Goal: Check status: Check status

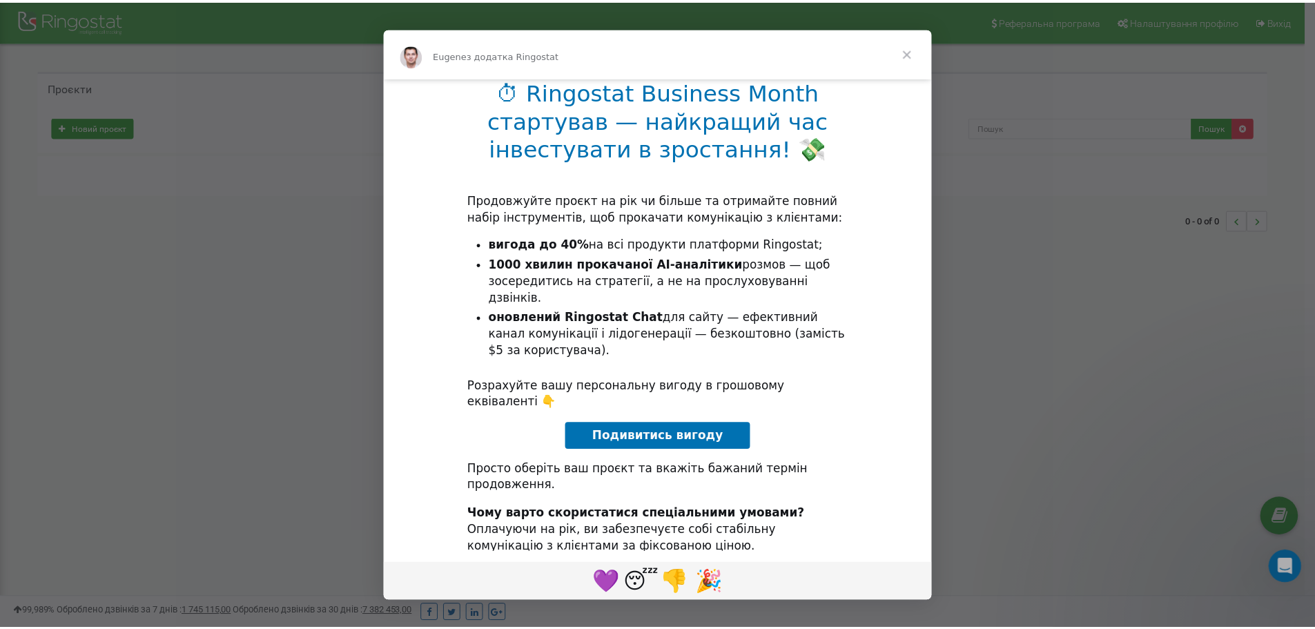
scroll to position [26, 0]
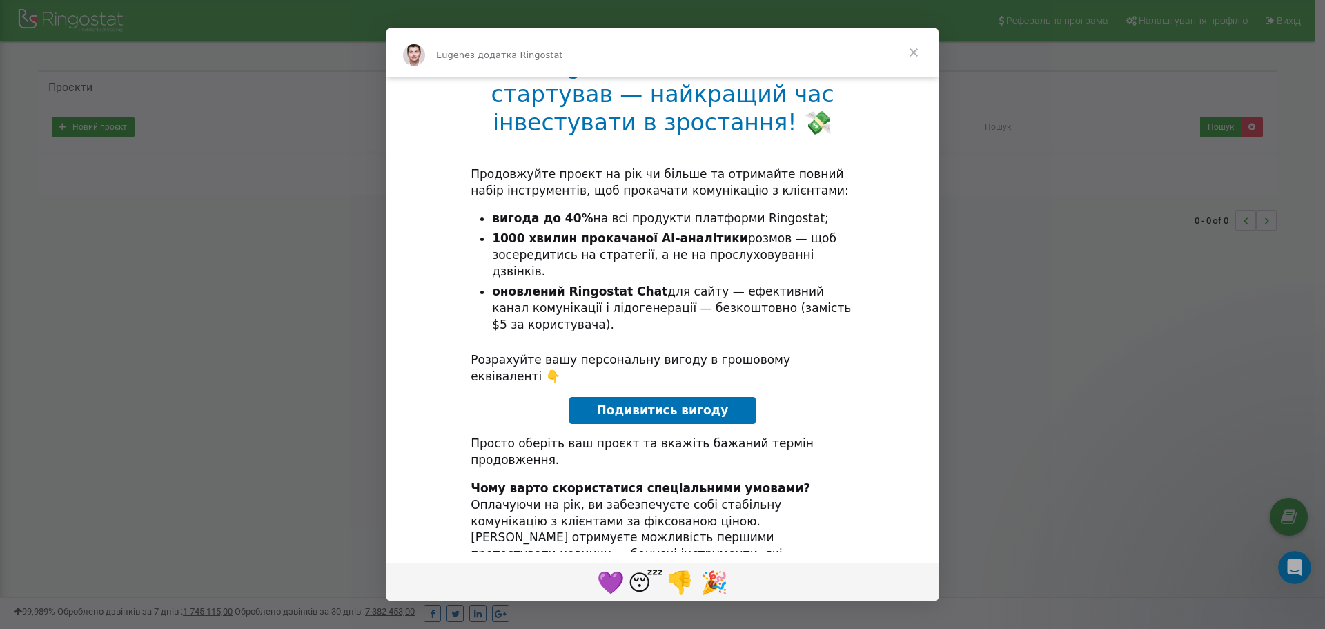
click at [906, 53] on span "Закрити" at bounding box center [914, 53] width 50 height 50
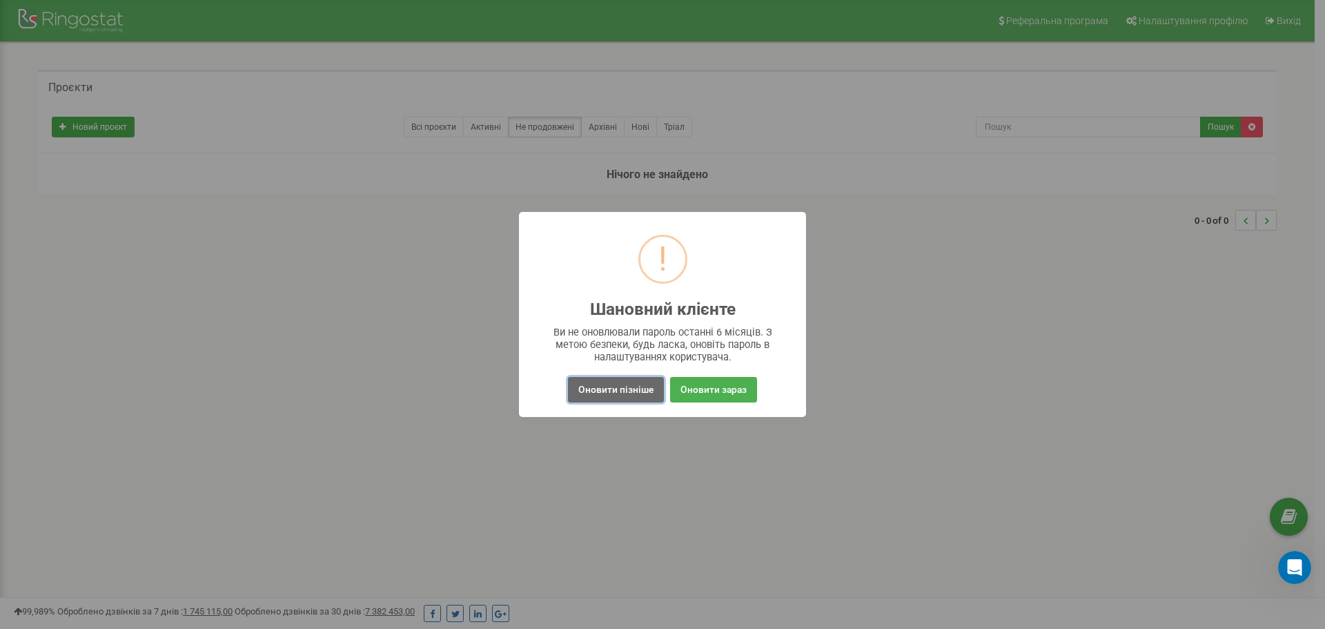
click at [622, 397] on button "Оновити пізніше" at bounding box center [616, 390] width 96 height 26
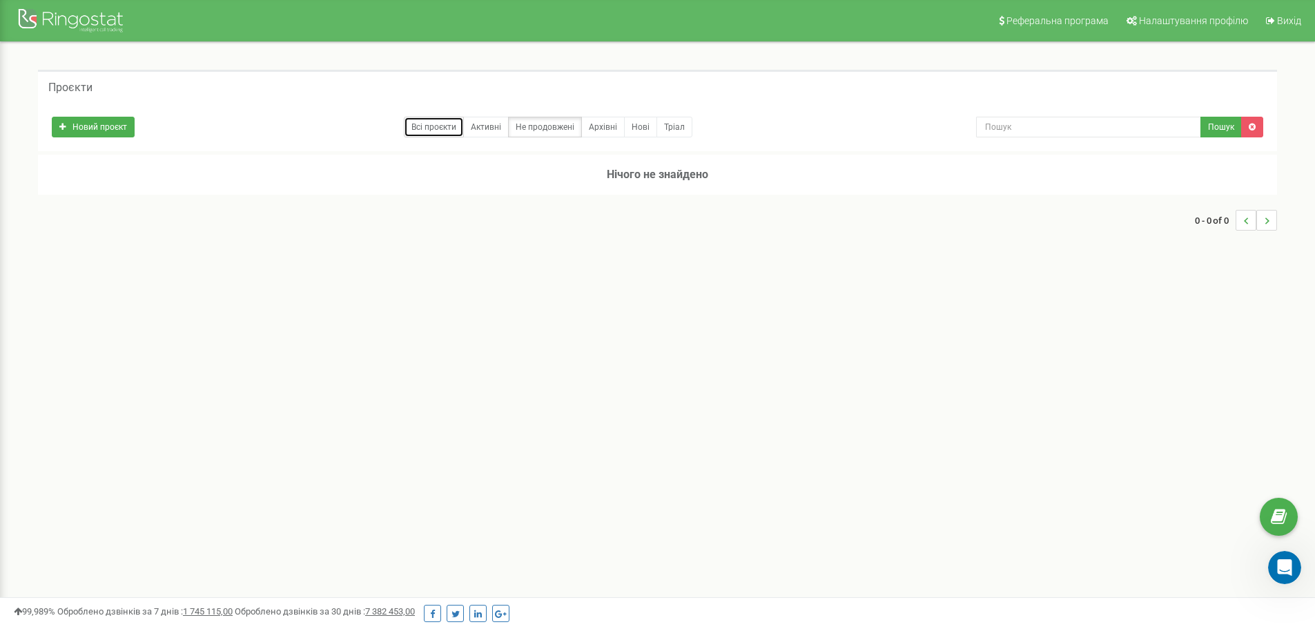
click at [423, 131] on link "Всі проєкти" at bounding box center [434, 127] width 60 height 21
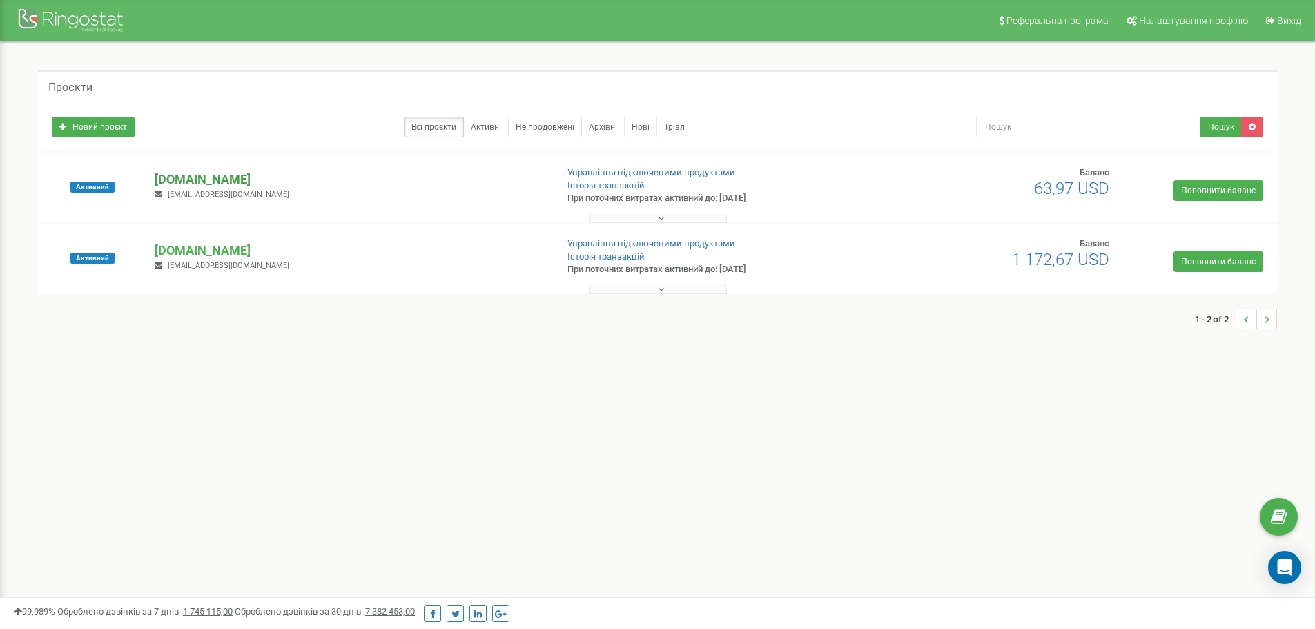
click at [210, 179] on p "[DOMAIN_NAME]" at bounding box center [350, 179] width 390 height 18
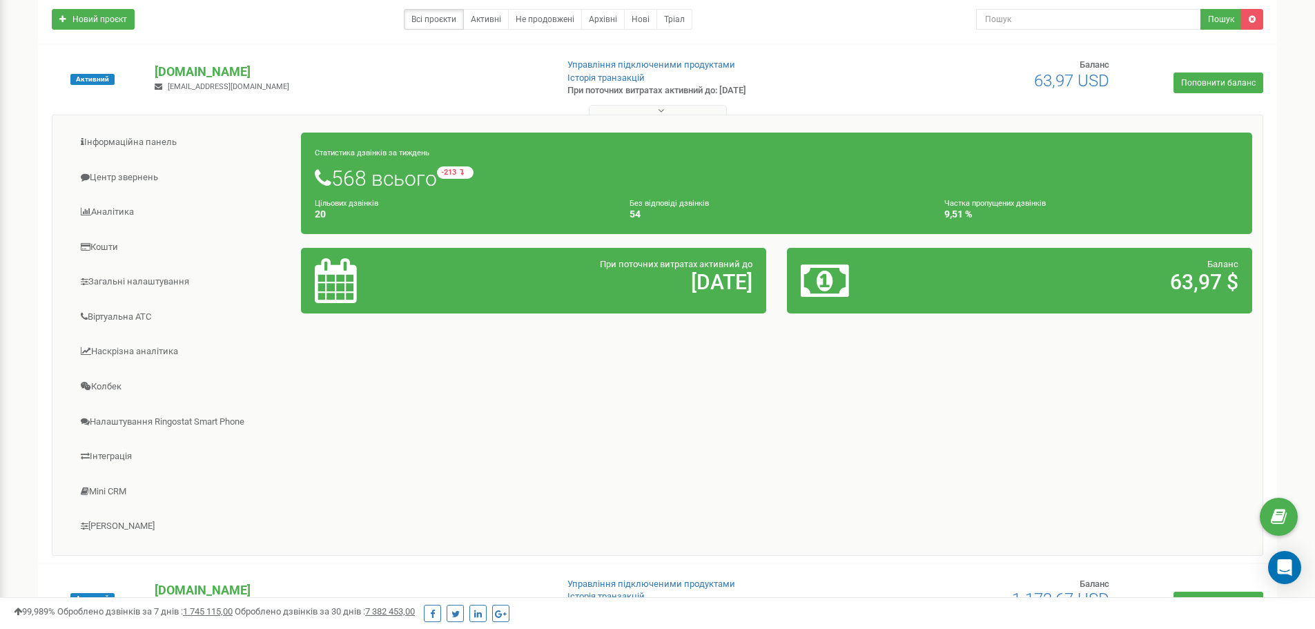
scroll to position [138, 0]
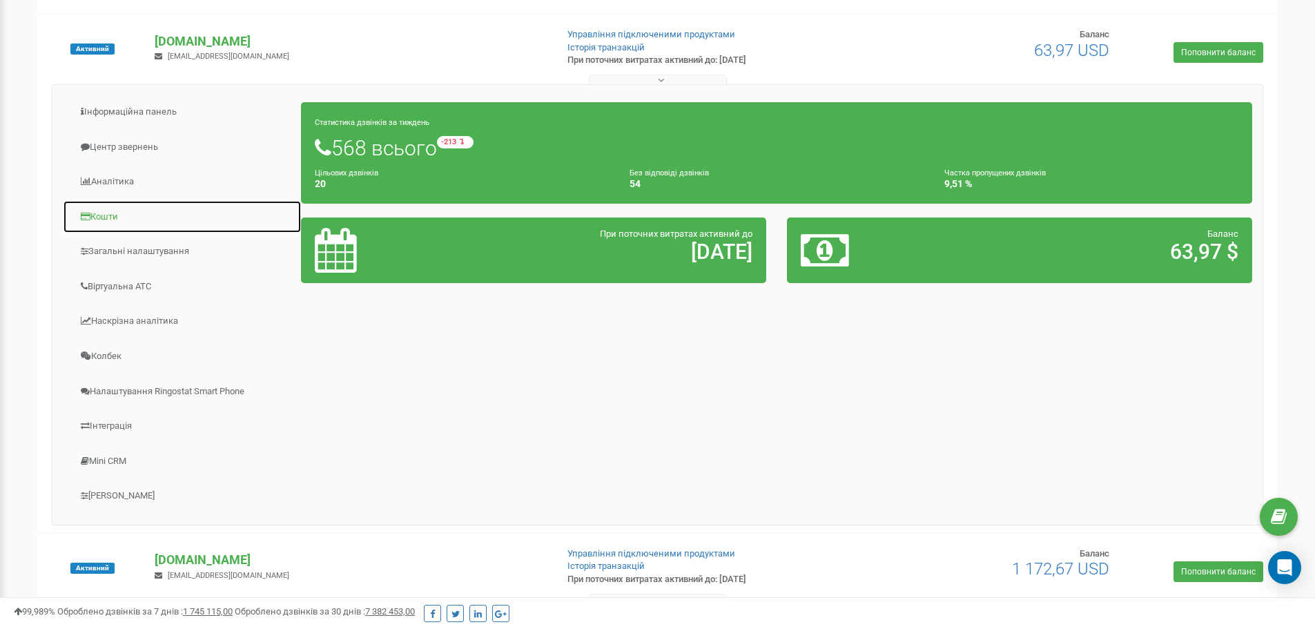
click at [108, 225] on link "Кошти" at bounding box center [182, 217] width 239 height 34
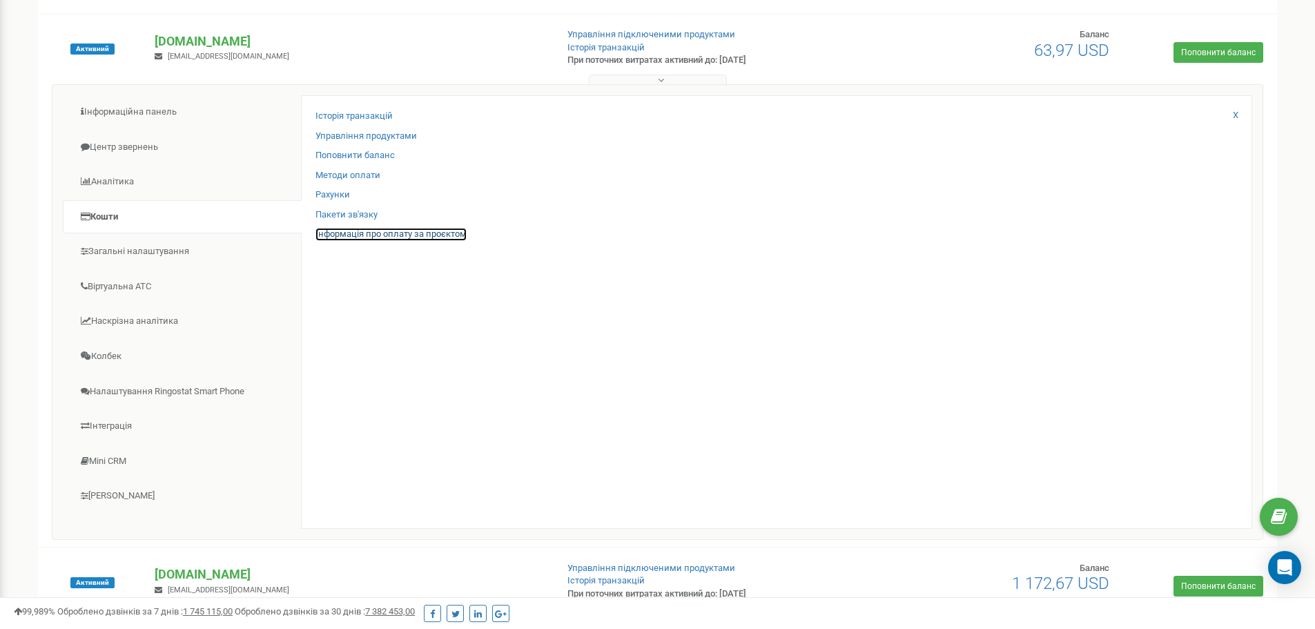
click at [339, 230] on link "Інформація про оплату за проєктом" at bounding box center [390, 234] width 151 height 13
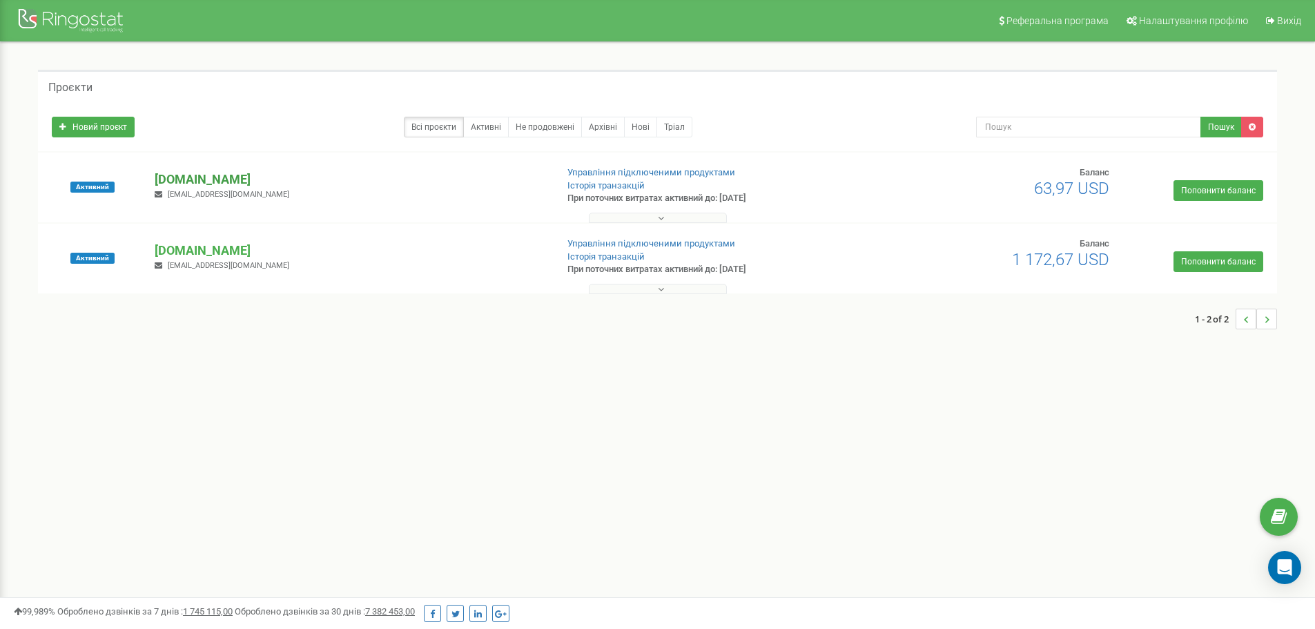
click at [180, 177] on p "[DOMAIN_NAME]" at bounding box center [350, 179] width 390 height 18
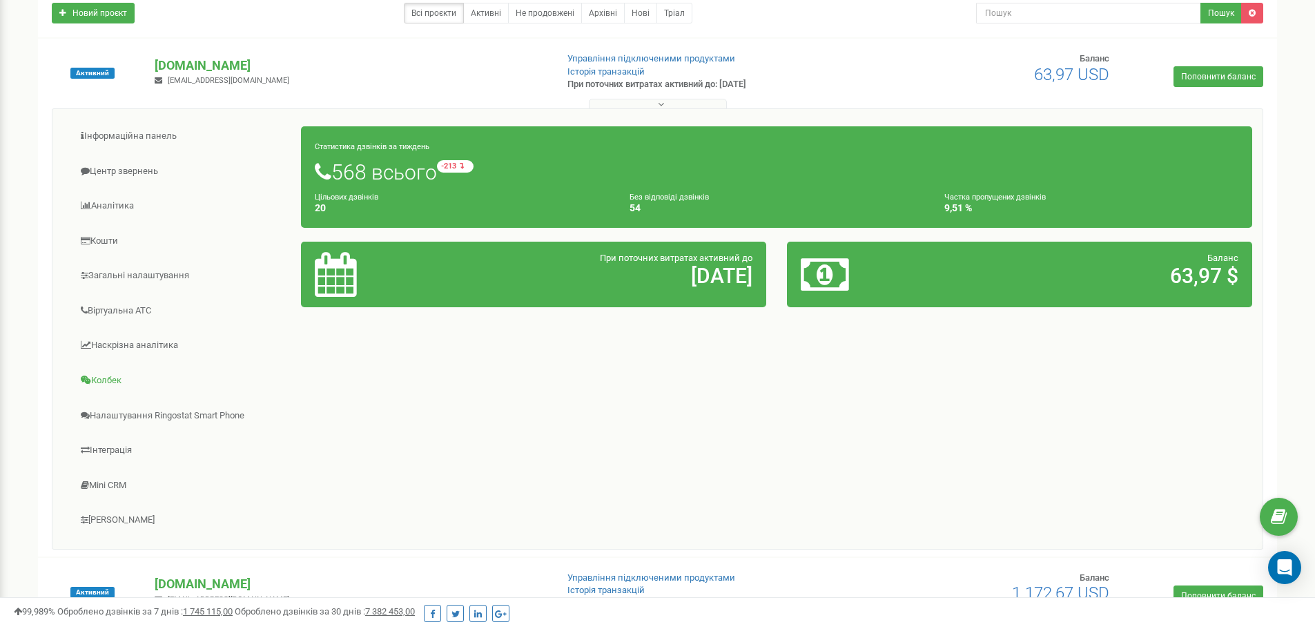
scroll to position [138, 0]
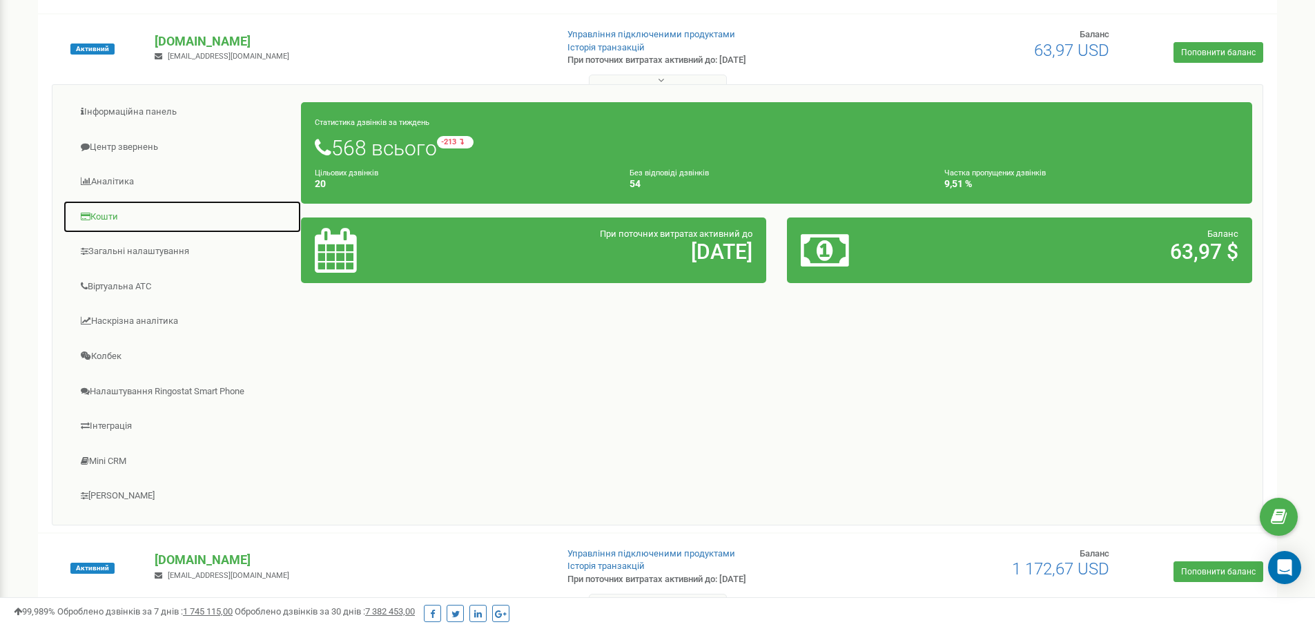
click at [100, 216] on link "Кошти" at bounding box center [182, 217] width 239 height 34
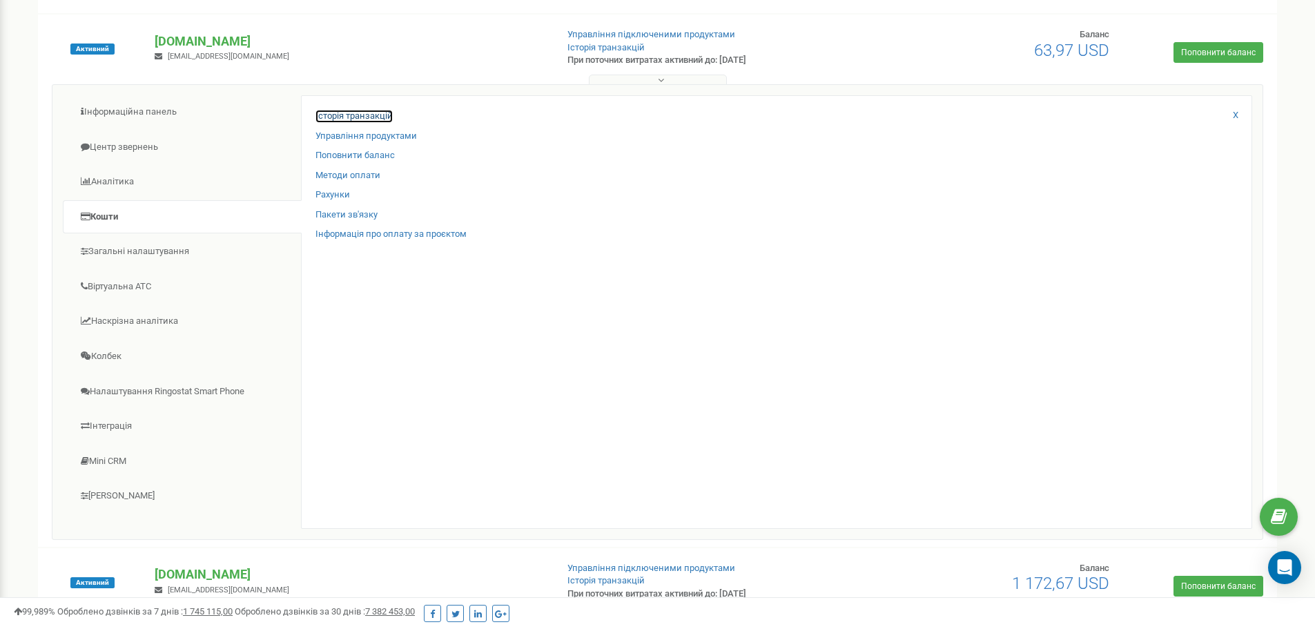
click at [356, 114] on link "Історія транзакцій" at bounding box center [353, 116] width 77 height 13
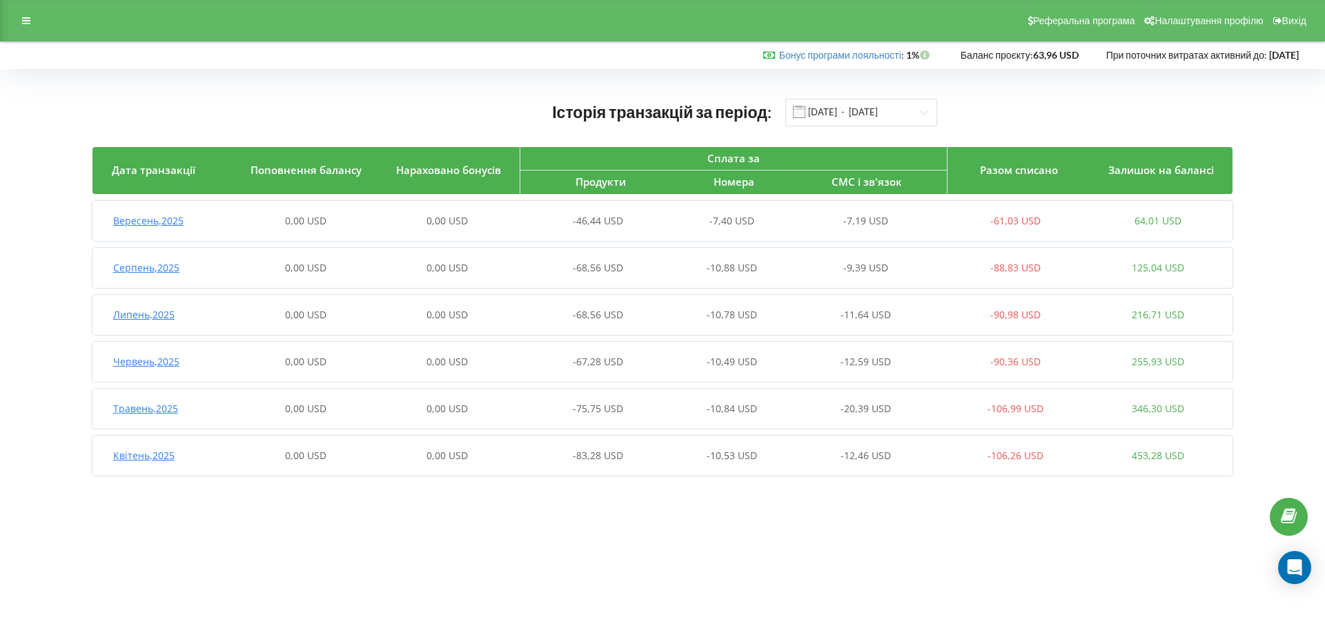
click at [1157, 453] on span "453,28 USD" at bounding box center [1158, 455] width 52 height 13
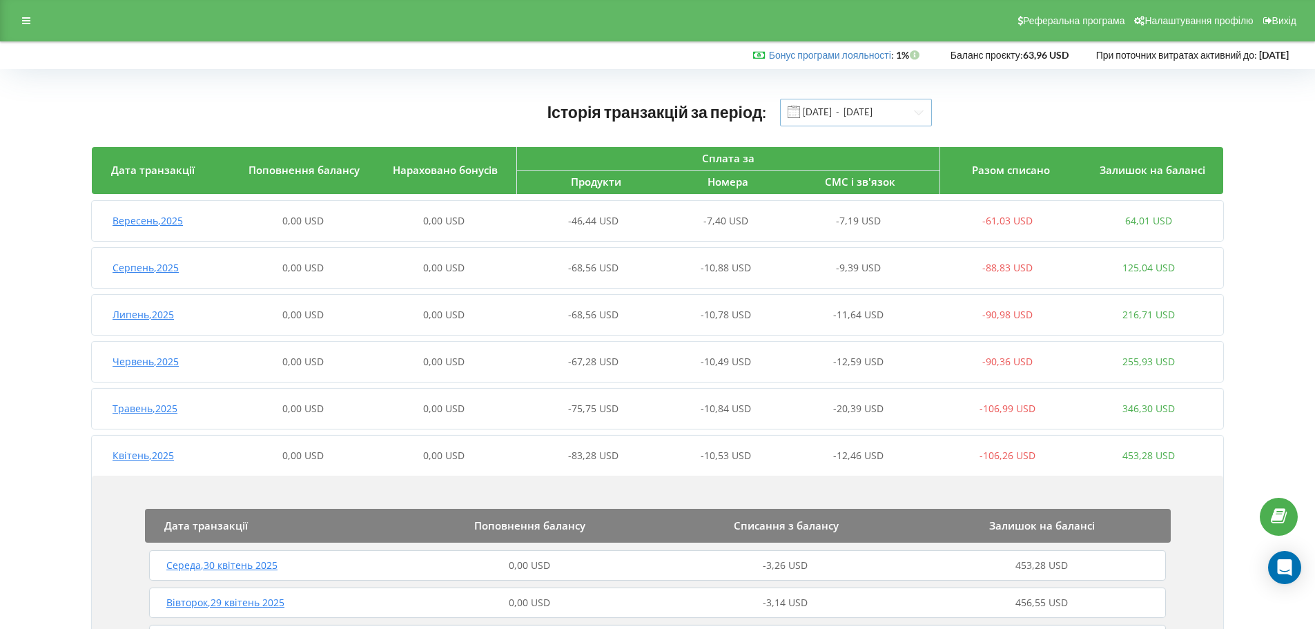
click at [889, 111] on input "[DATE] - [DATE]" at bounding box center [856, 113] width 152 height 28
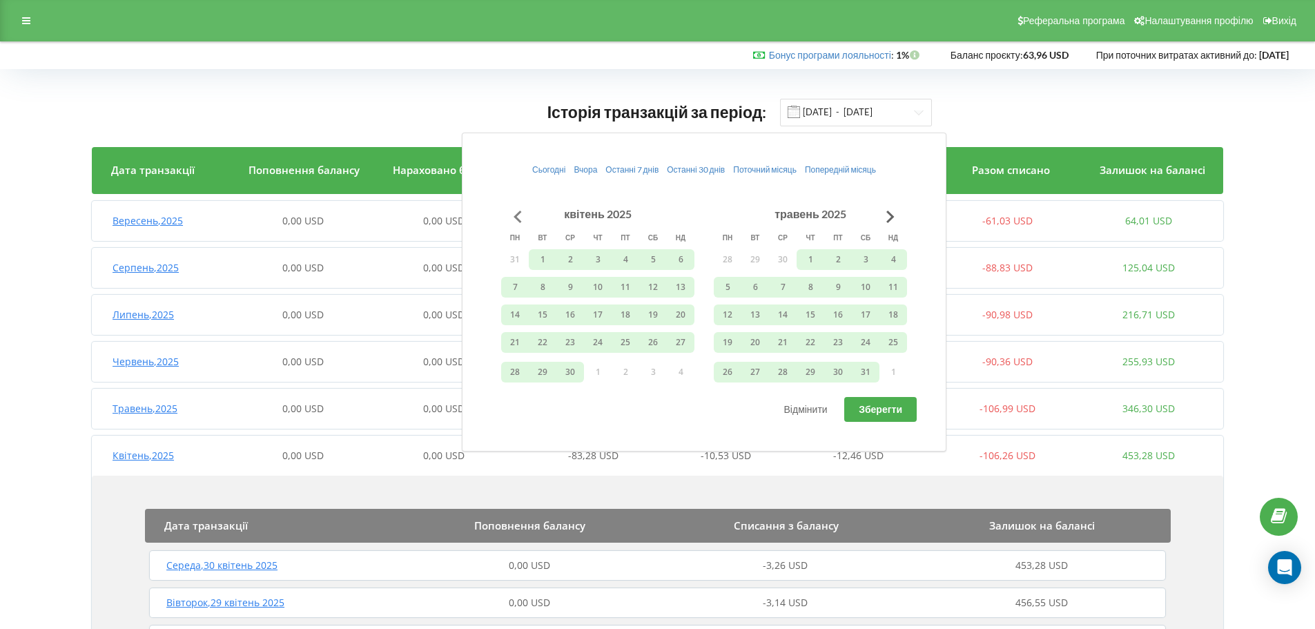
click at [509, 214] on button "Go to previous month" at bounding box center [518, 217] width 28 height 28
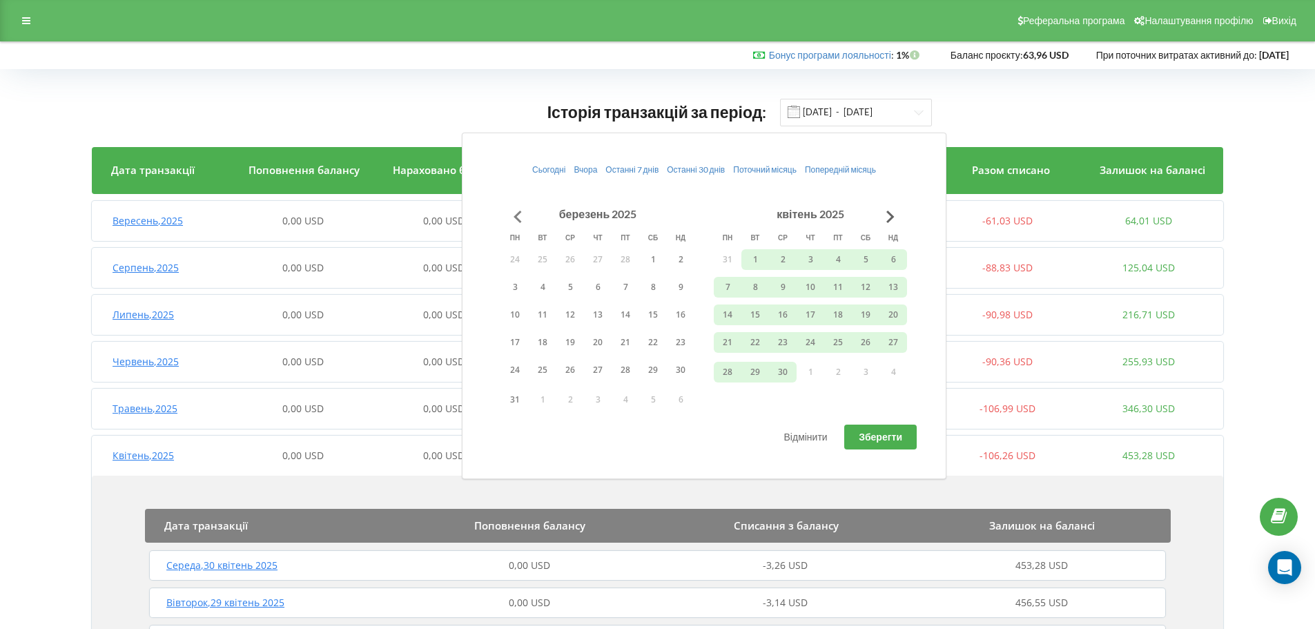
click at [509, 214] on button "Go to previous month" at bounding box center [518, 217] width 28 height 28
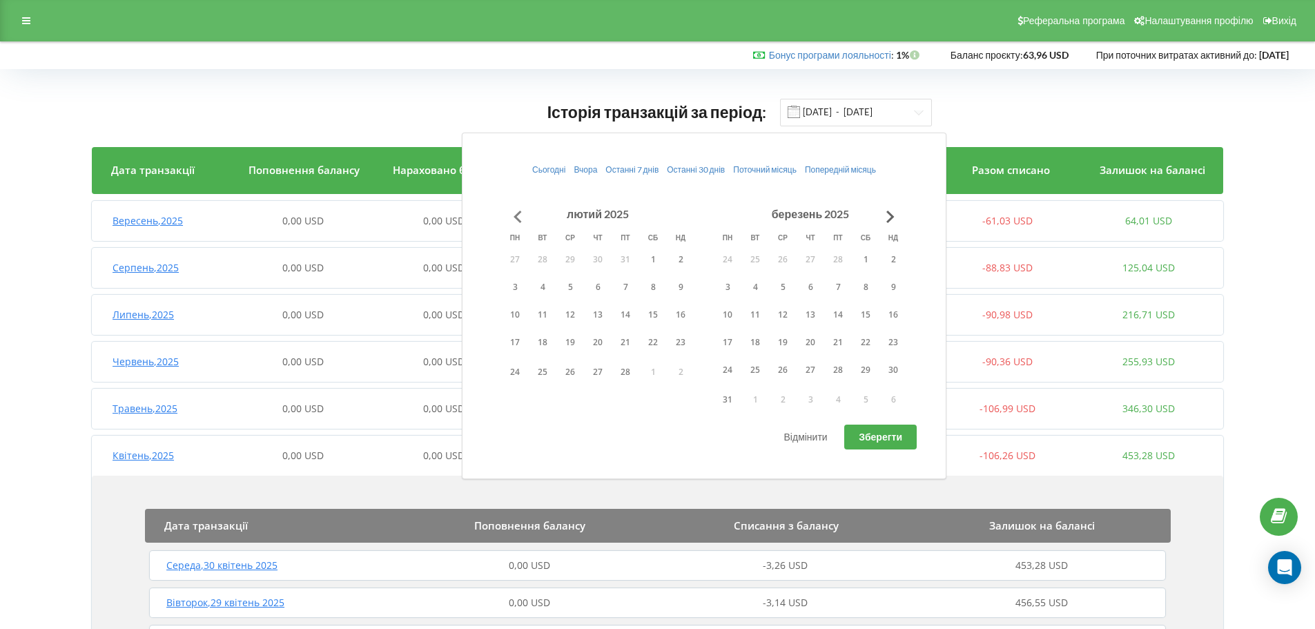
click at [509, 214] on button "Go to previous month" at bounding box center [518, 217] width 28 height 28
click at [891, 210] on button "Go to next month" at bounding box center [890, 217] width 28 height 28
click at [771, 259] on button "1" at bounding box center [783, 259] width 28 height 21
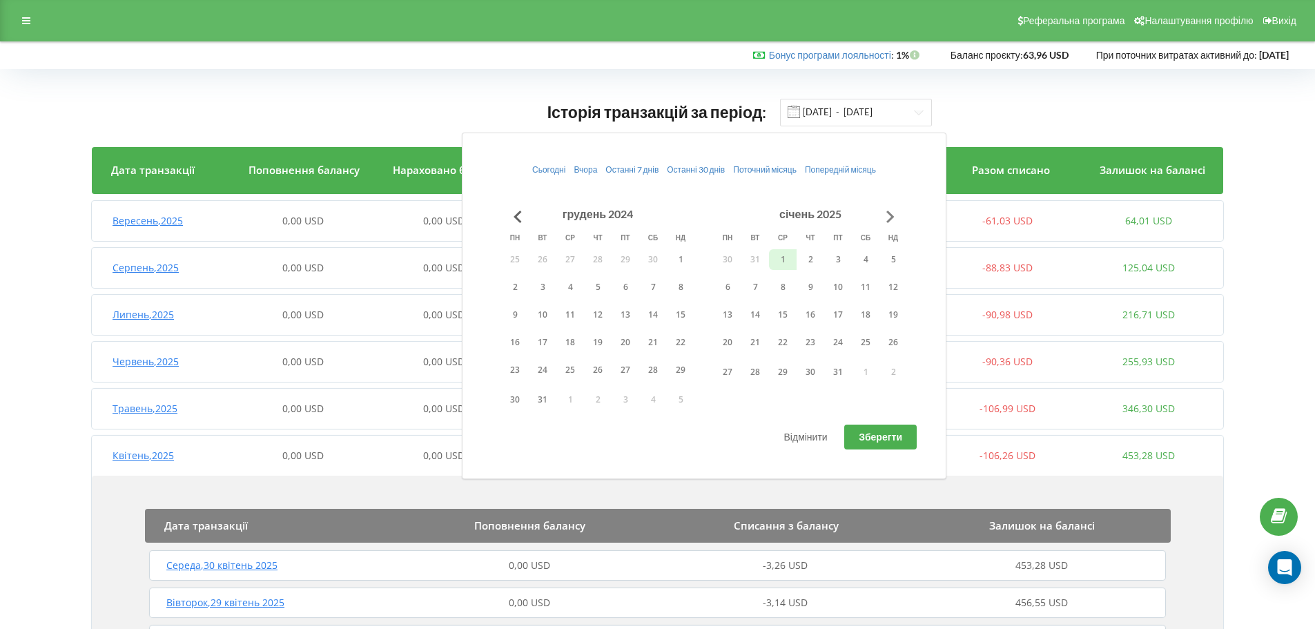
click at [890, 219] on button "Go to next month" at bounding box center [890, 217] width 28 height 28
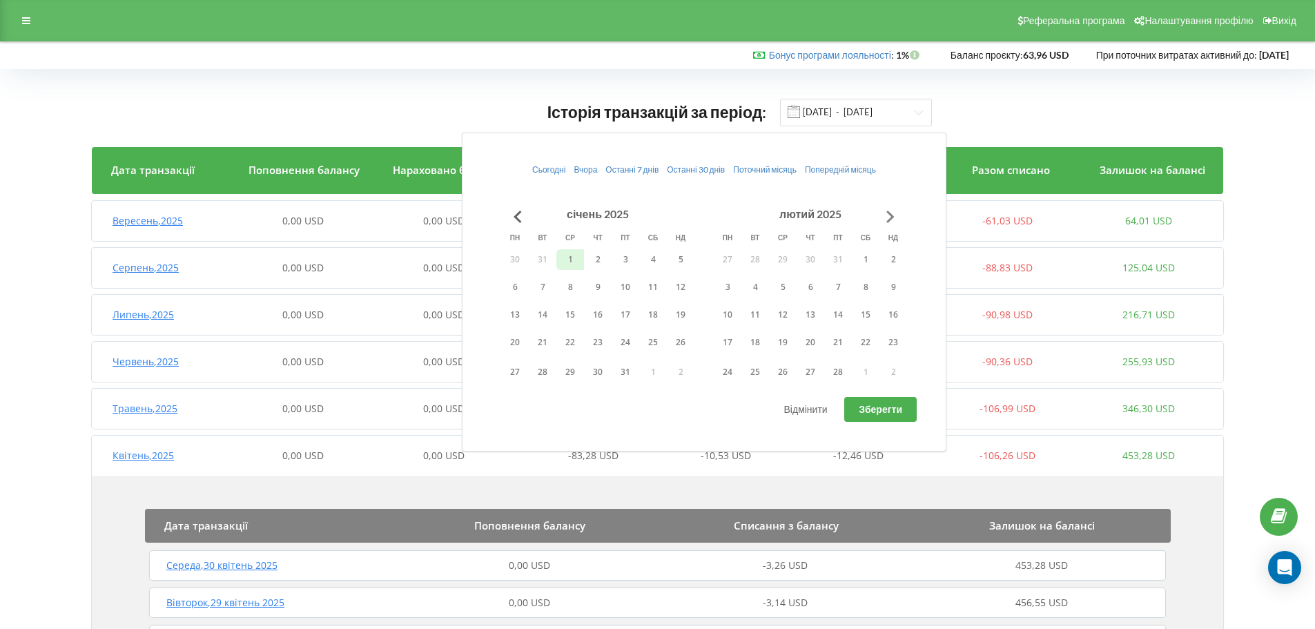
click at [890, 219] on button "Go to next month" at bounding box center [890, 217] width 28 height 28
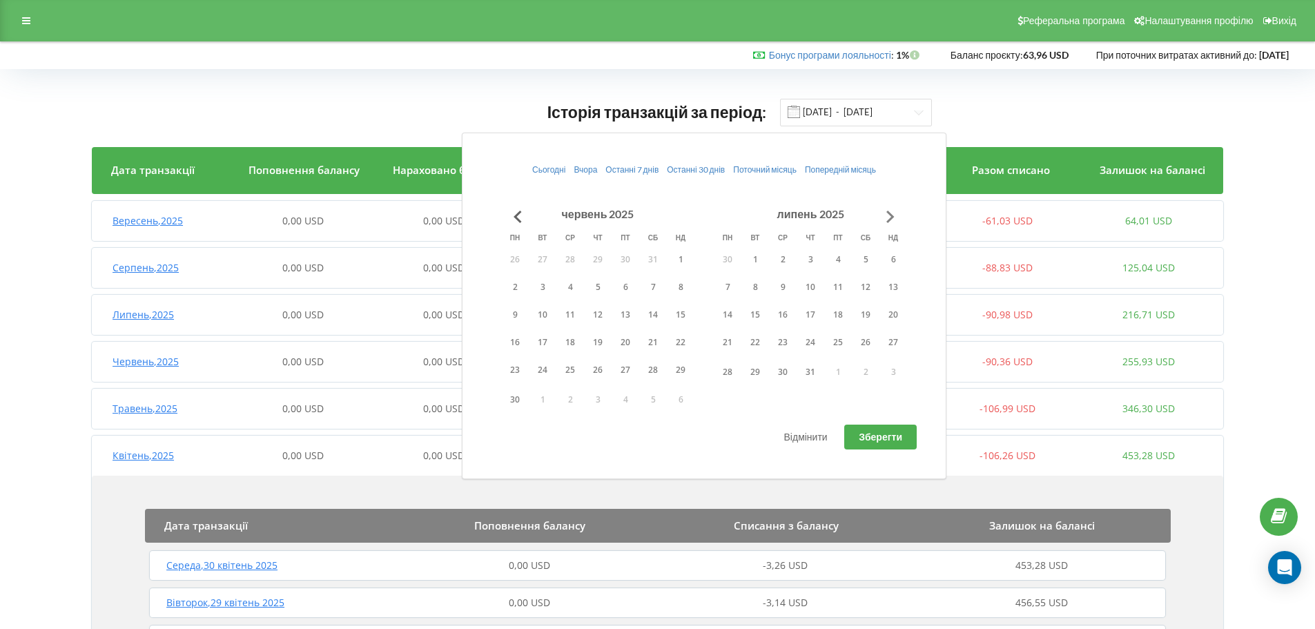
click at [890, 219] on button "Go to next month" at bounding box center [890, 217] width 28 height 28
click at [896, 218] on button "Go to next month" at bounding box center [890, 217] width 28 height 28
click at [731, 346] on button "22" at bounding box center [728, 342] width 28 height 21
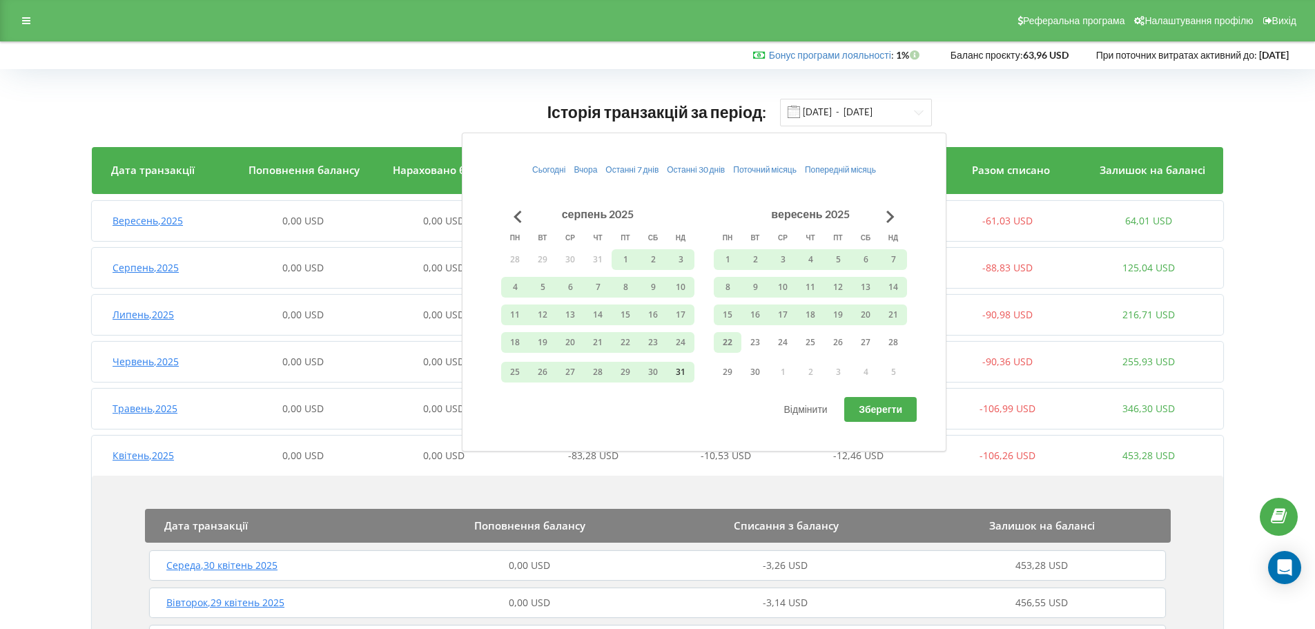
click at [685, 373] on button "31" at bounding box center [681, 372] width 28 height 21
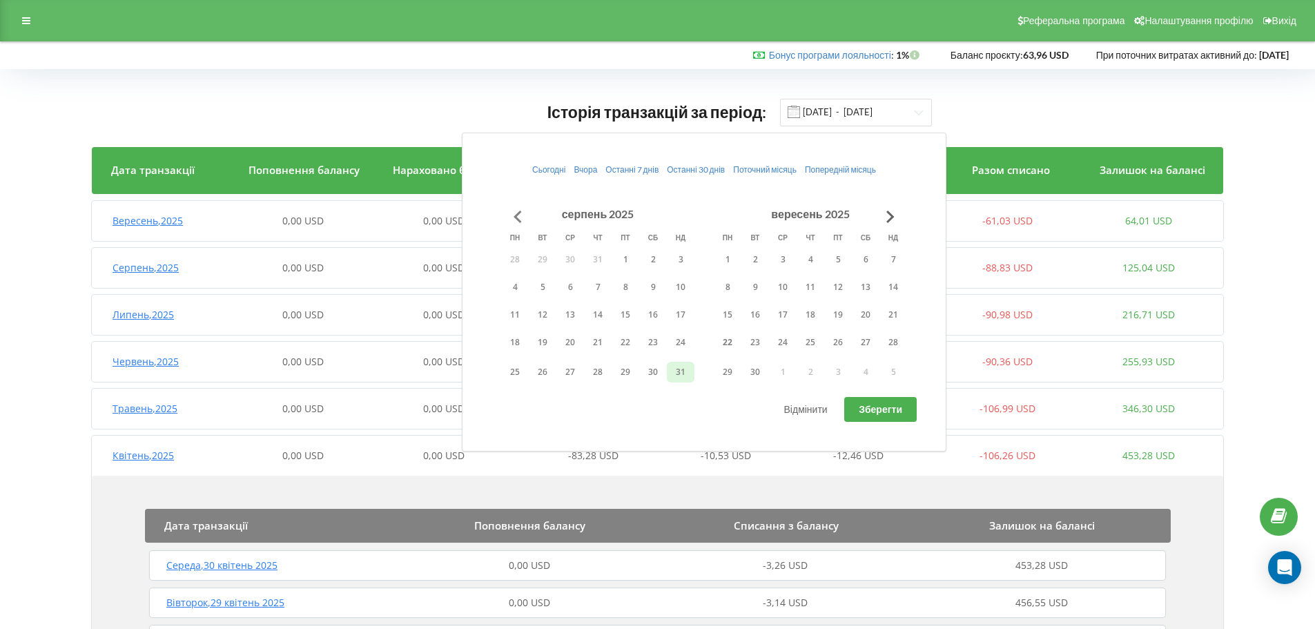
click at [513, 219] on button "Go to previous month" at bounding box center [518, 217] width 28 height 28
click at [818, 118] on input "[DATE] - [DATE]" at bounding box center [856, 113] width 152 height 28
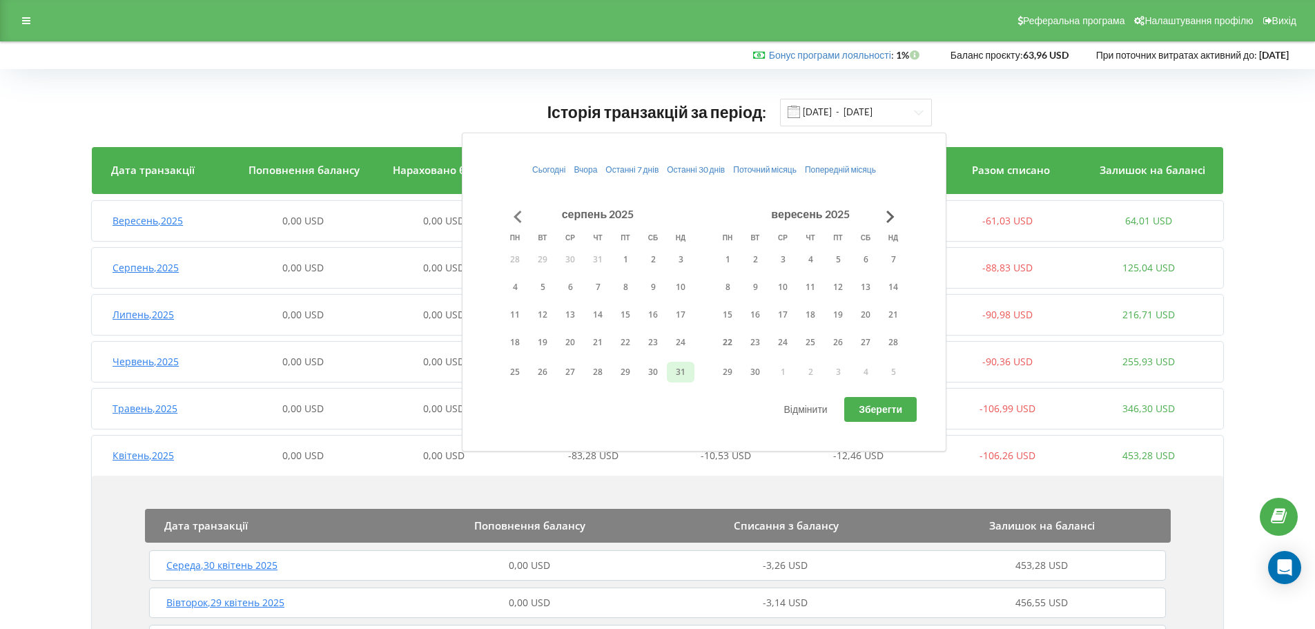
click at [515, 207] on button "Go to previous month" at bounding box center [518, 217] width 28 height 28
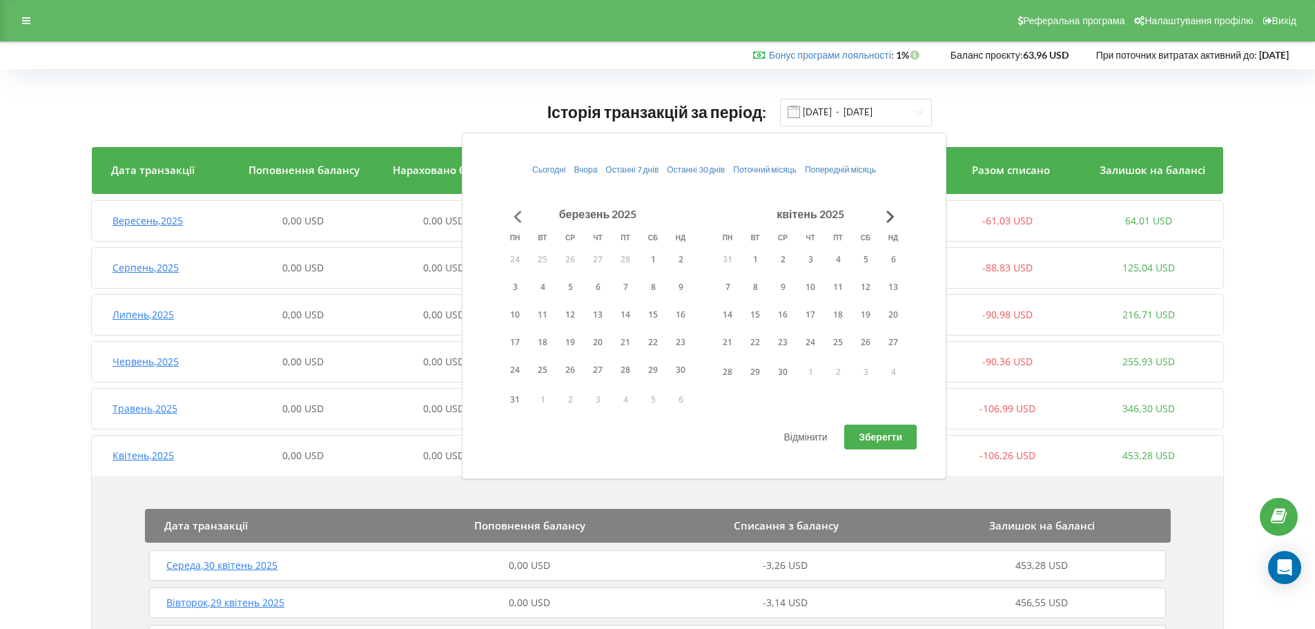
click at [515, 207] on button "Go to previous month" at bounding box center [518, 217] width 28 height 28
click at [517, 211] on button "Go to previous month" at bounding box center [518, 217] width 28 height 28
click at [580, 257] on button "1" at bounding box center [570, 259] width 28 height 21
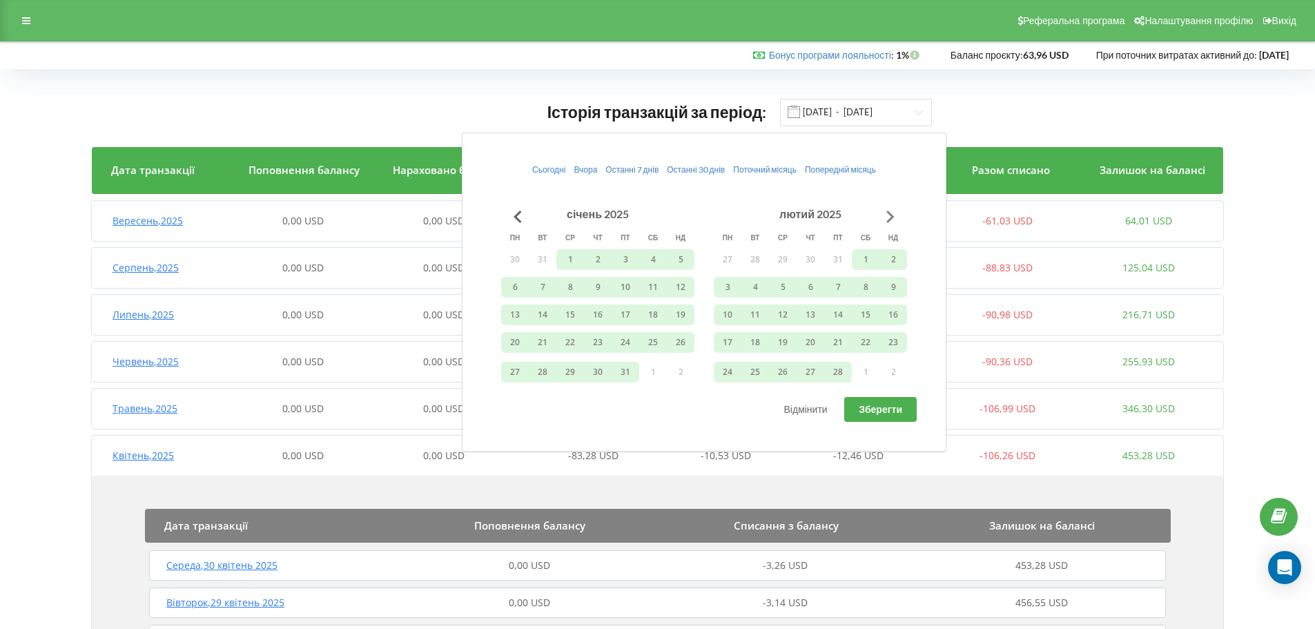
click at [892, 221] on button "Go to next month" at bounding box center [890, 217] width 28 height 28
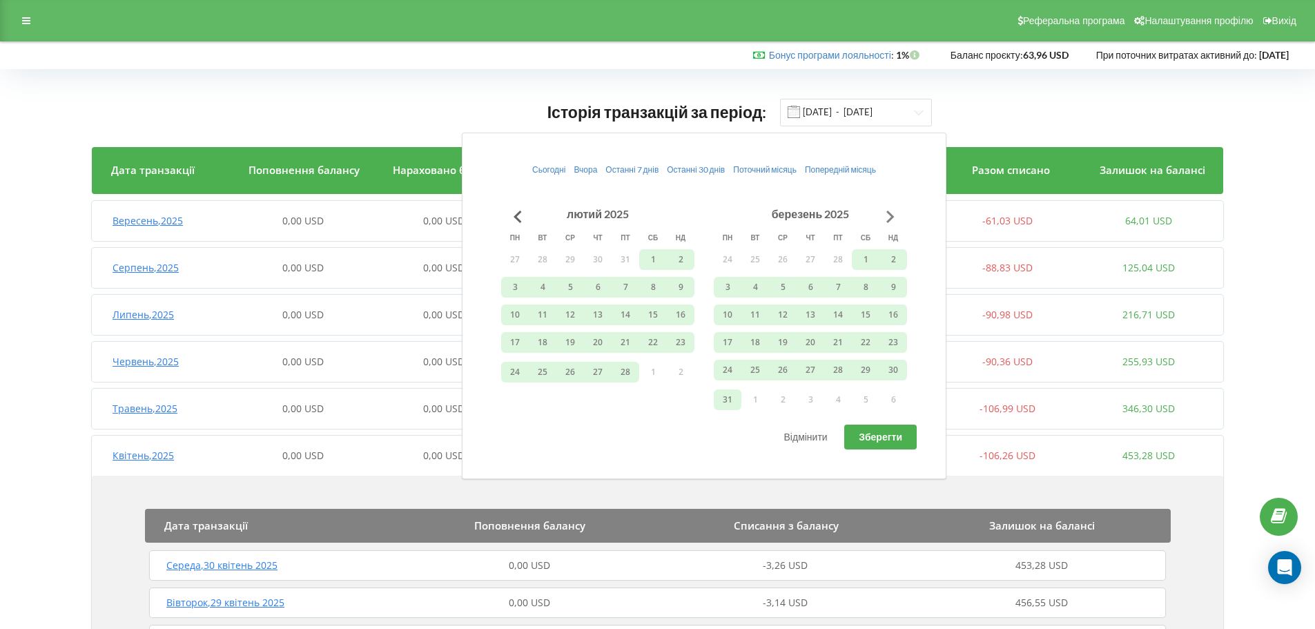
click at [892, 221] on button "Go to next month" at bounding box center [890, 217] width 28 height 28
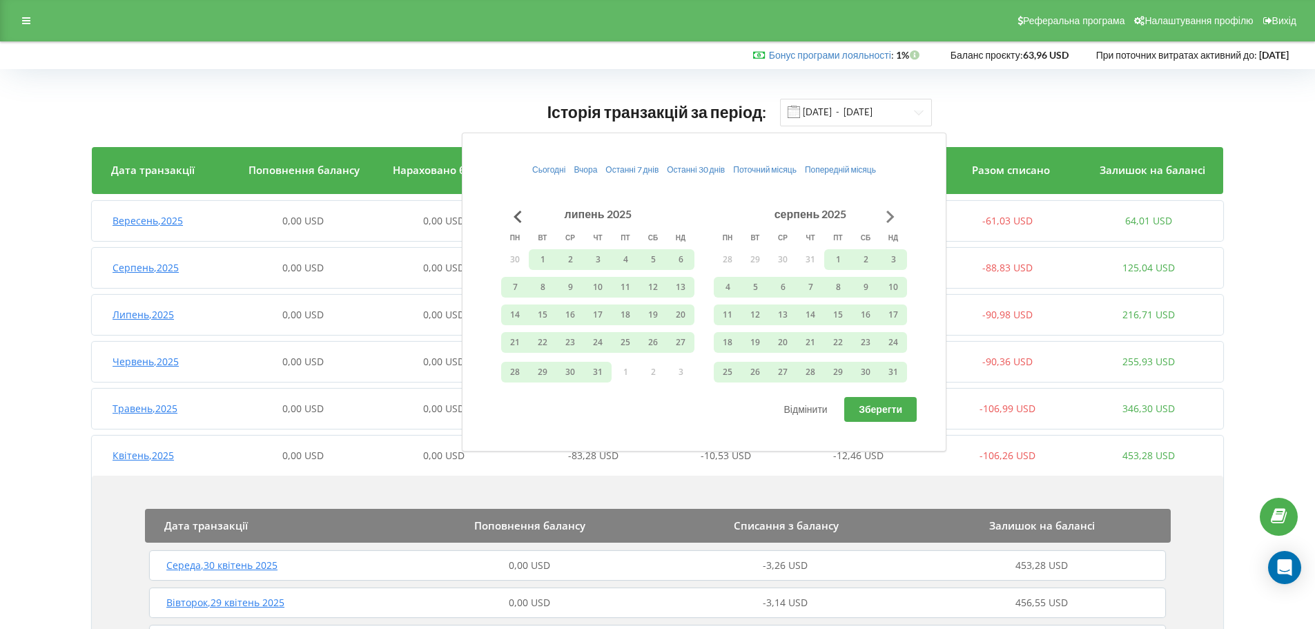
click at [892, 221] on button "Go to next month" at bounding box center [890, 217] width 28 height 28
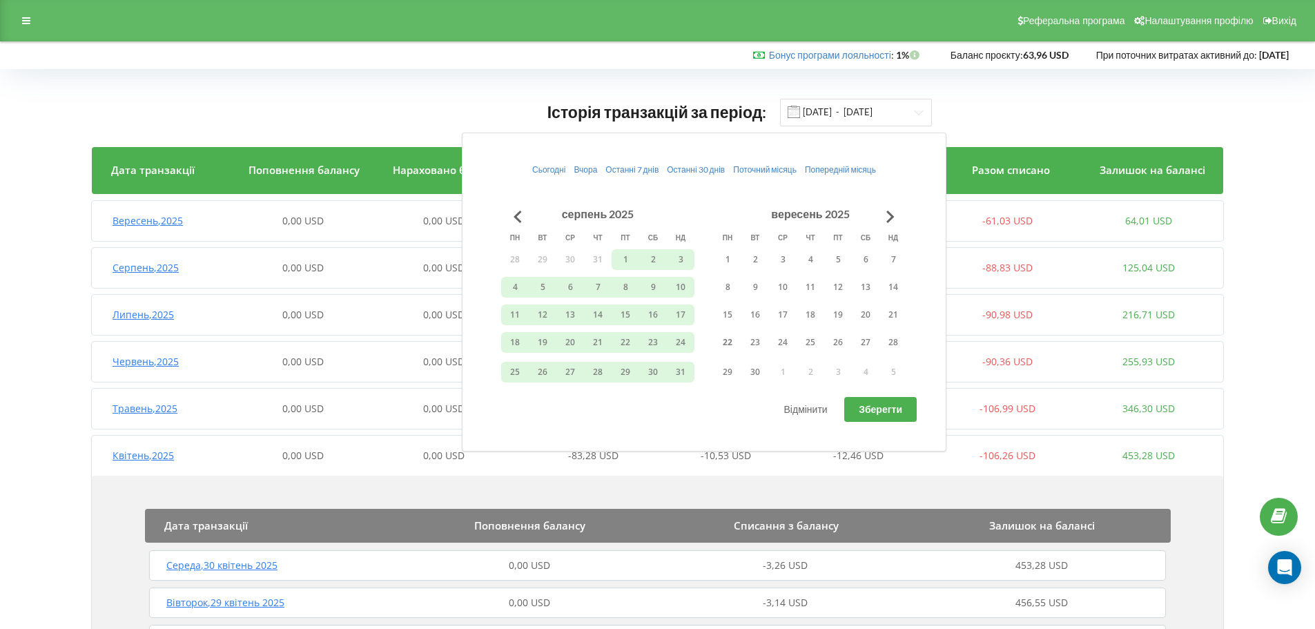
click at [866, 401] on button "Зберегти" at bounding box center [880, 409] width 72 height 25
type input "[DATE] - [DATE]"
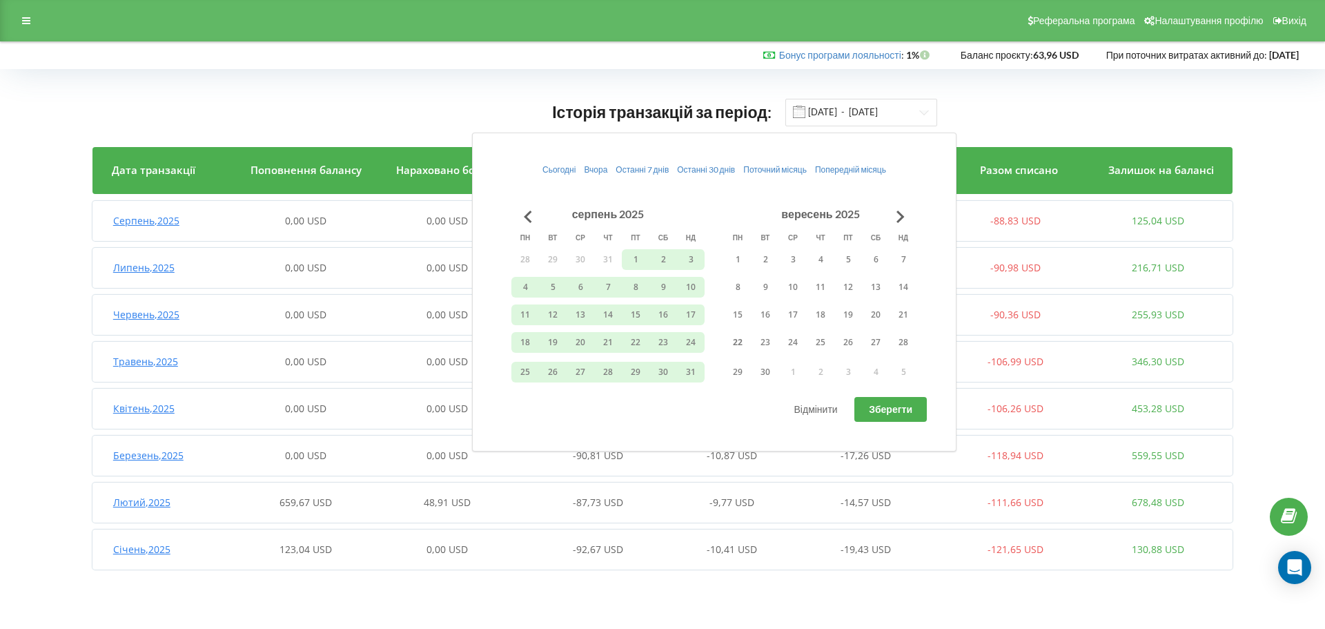
click at [199, 100] on div "Історія транзакцій за період: [DATE] - [DATE]" at bounding box center [662, 112] width 1140 height 28
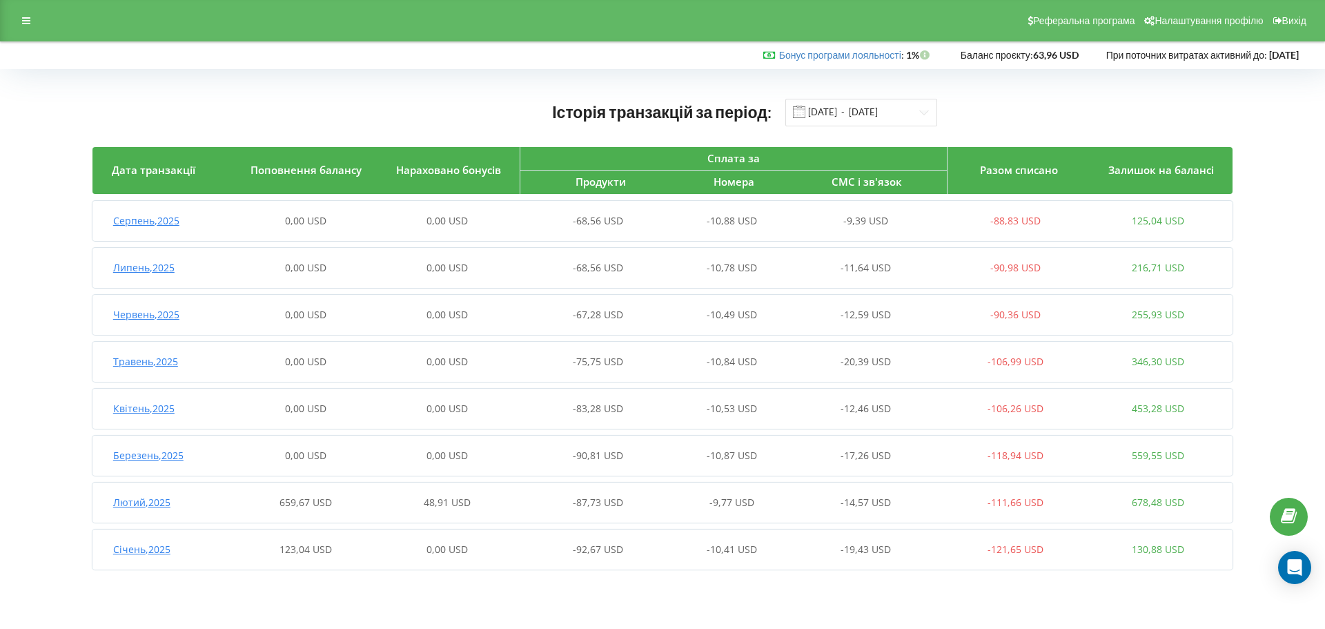
click at [426, 501] on span "48,91 USD" at bounding box center [447, 501] width 47 height 13
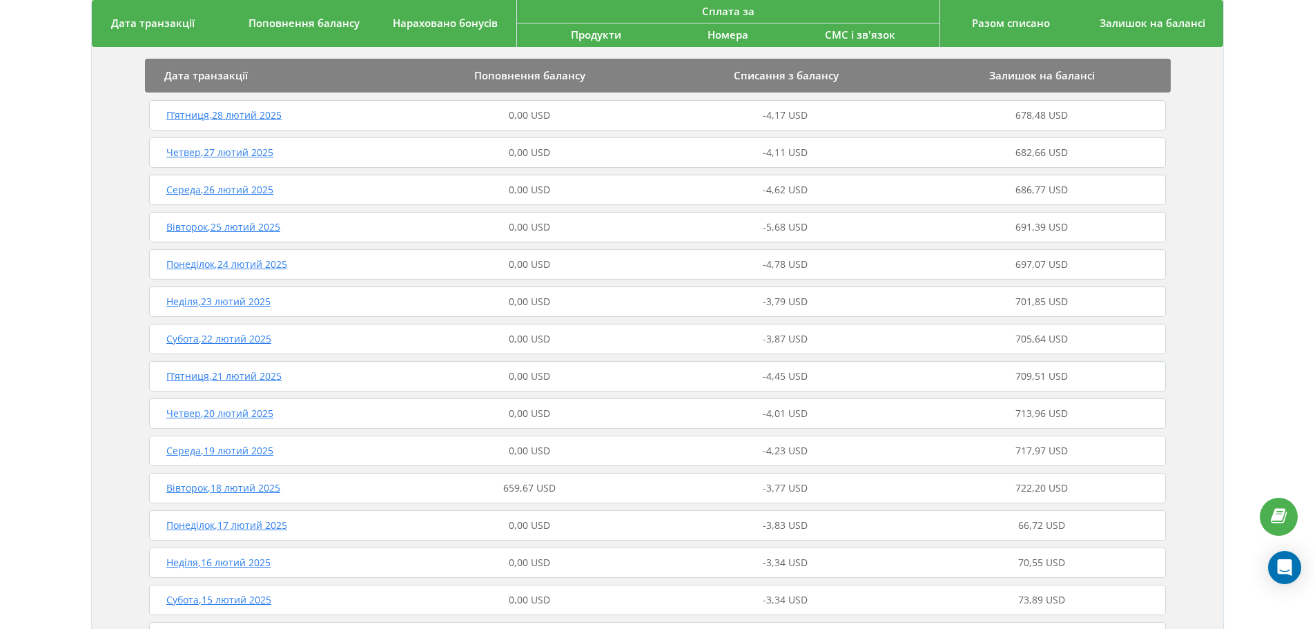
scroll to position [690, 0]
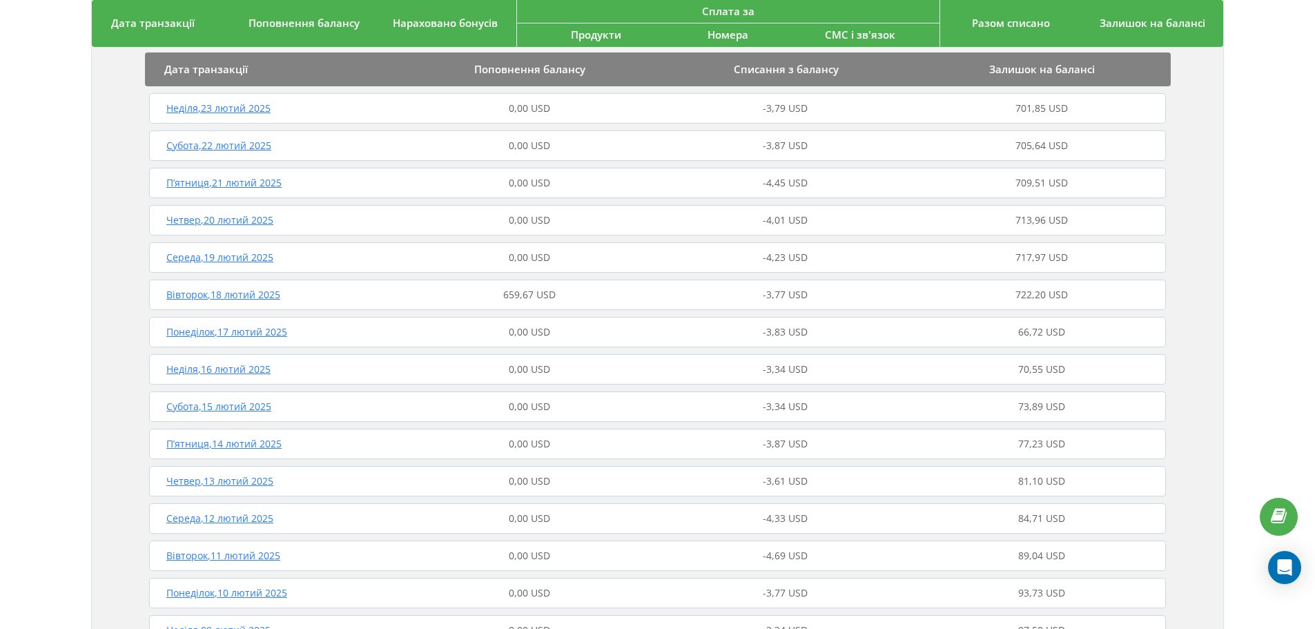
click at [235, 296] on span "Вівторок , 18 лютий 2025" at bounding box center [223, 294] width 114 height 13
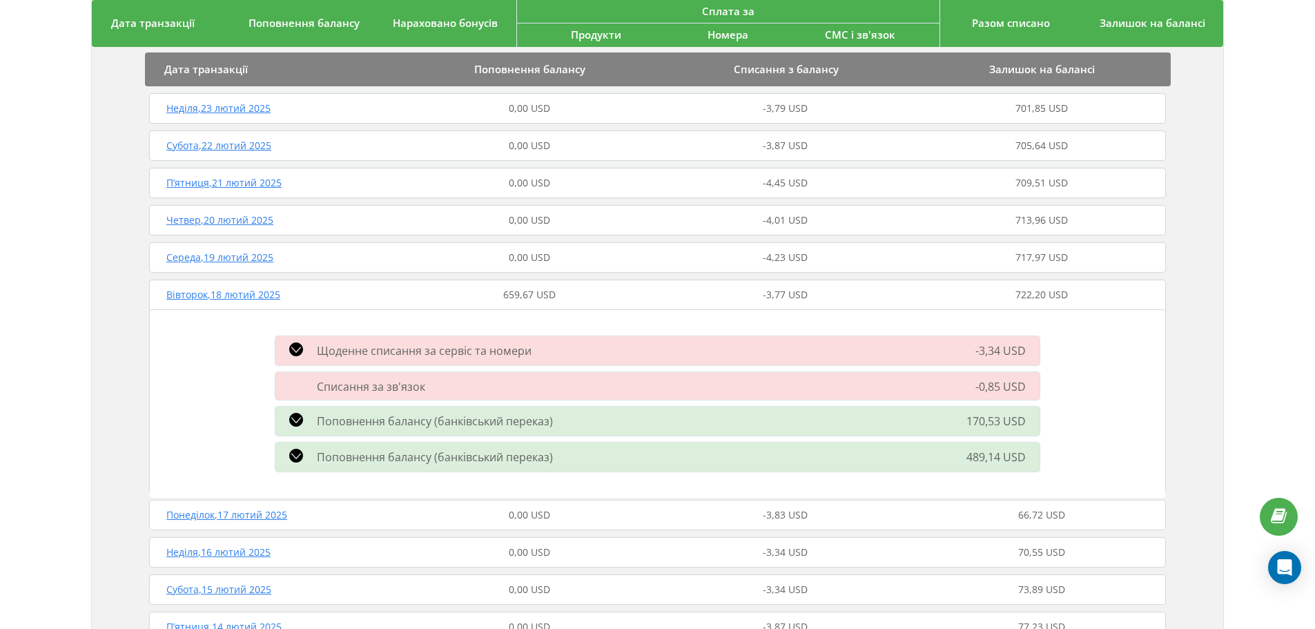
click at [292, 420] on icon at bounding box center [296, 420] width 14 height 14
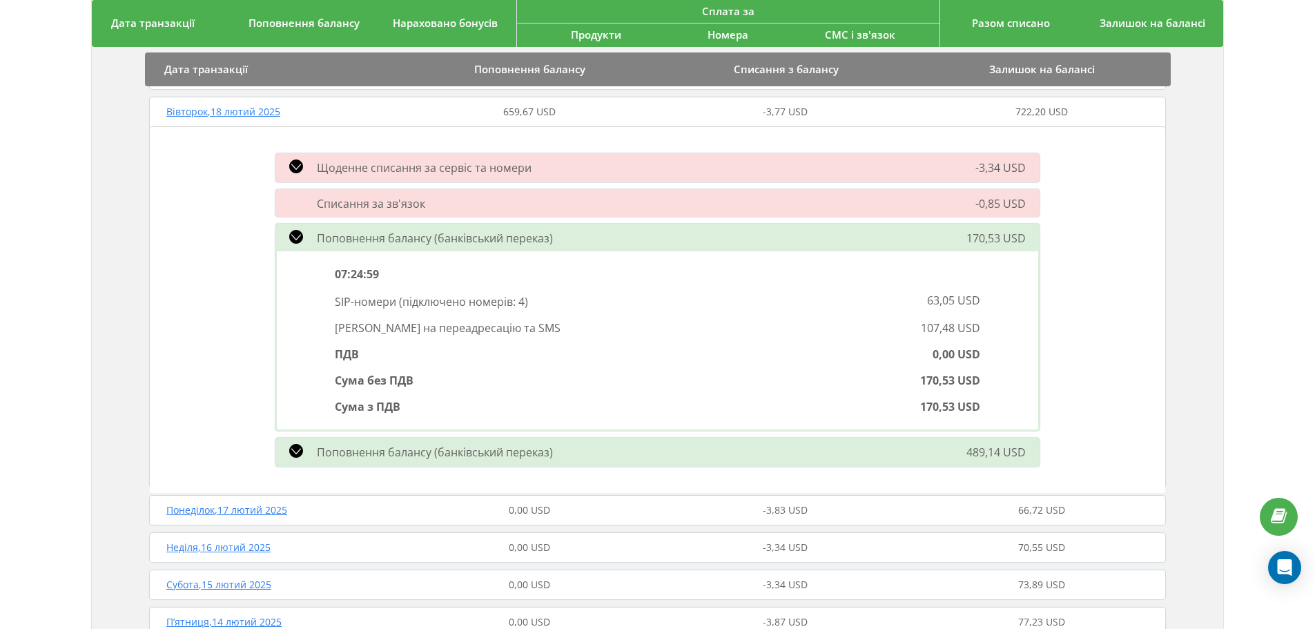
scroll to position [897, 0]
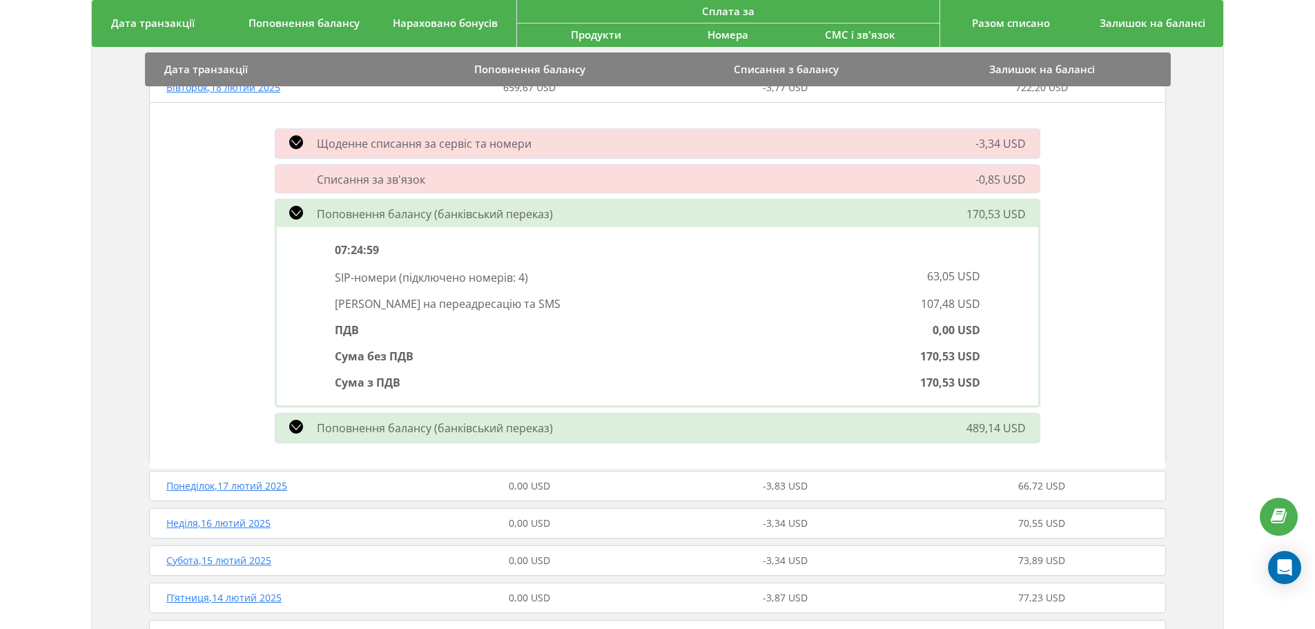
click at [291, 428] on icon at bounding box center [296, 427] width 14 height 14
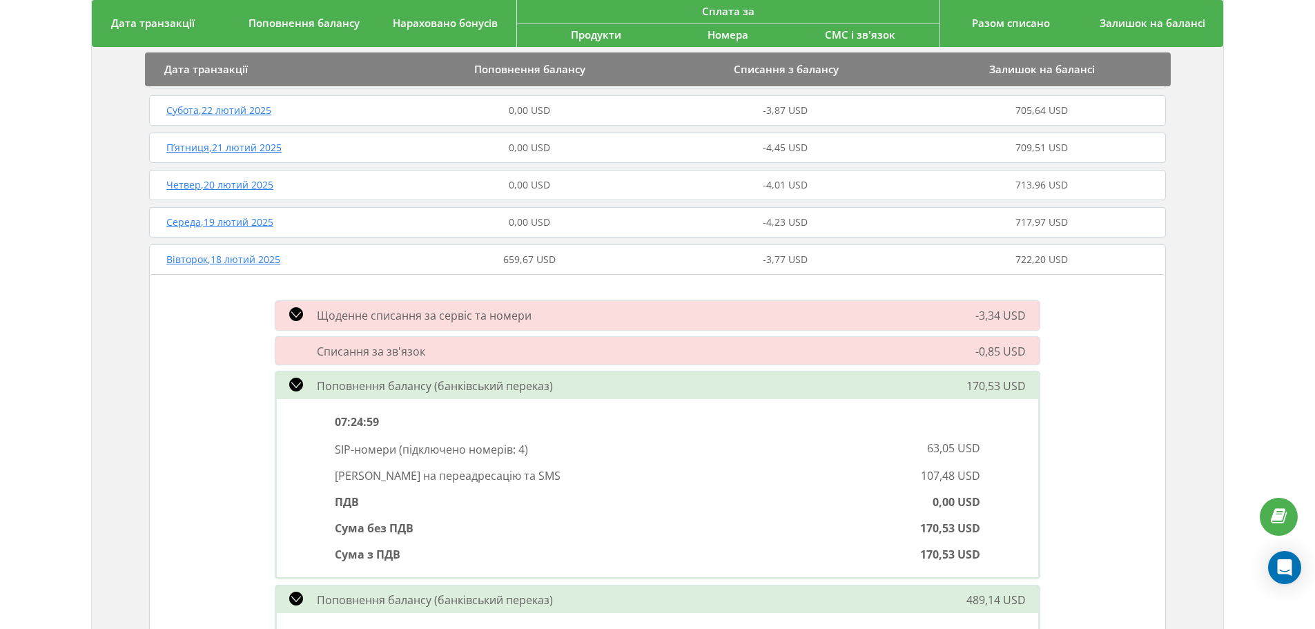
scroll to position [690, 0]
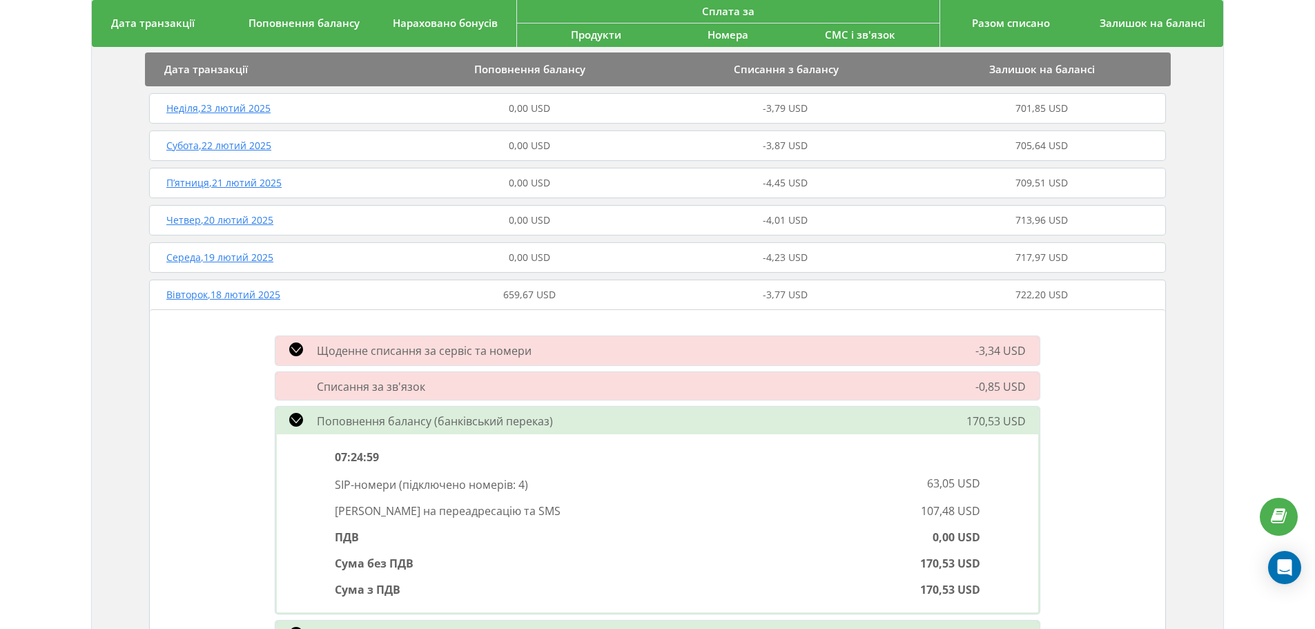
click at [290, 353] on icon at bounding box center [296, 349] width 14 height 14
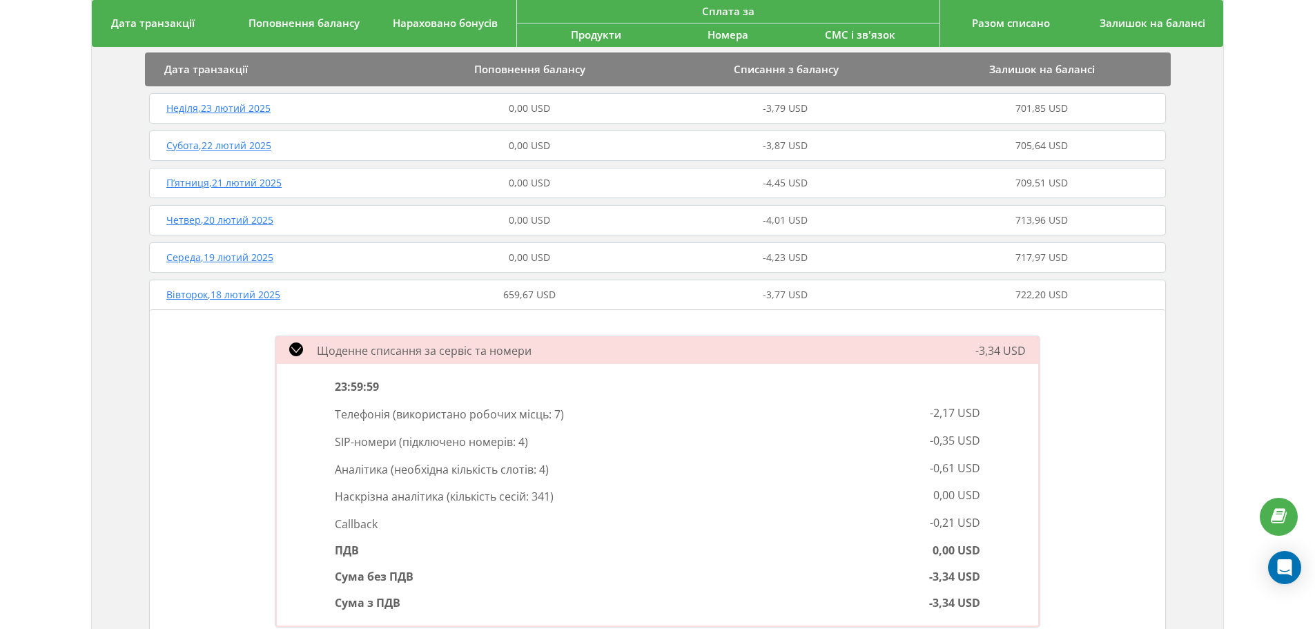
click at [291, 353] on icon at bounding box center [296, 349] width 14 height 14
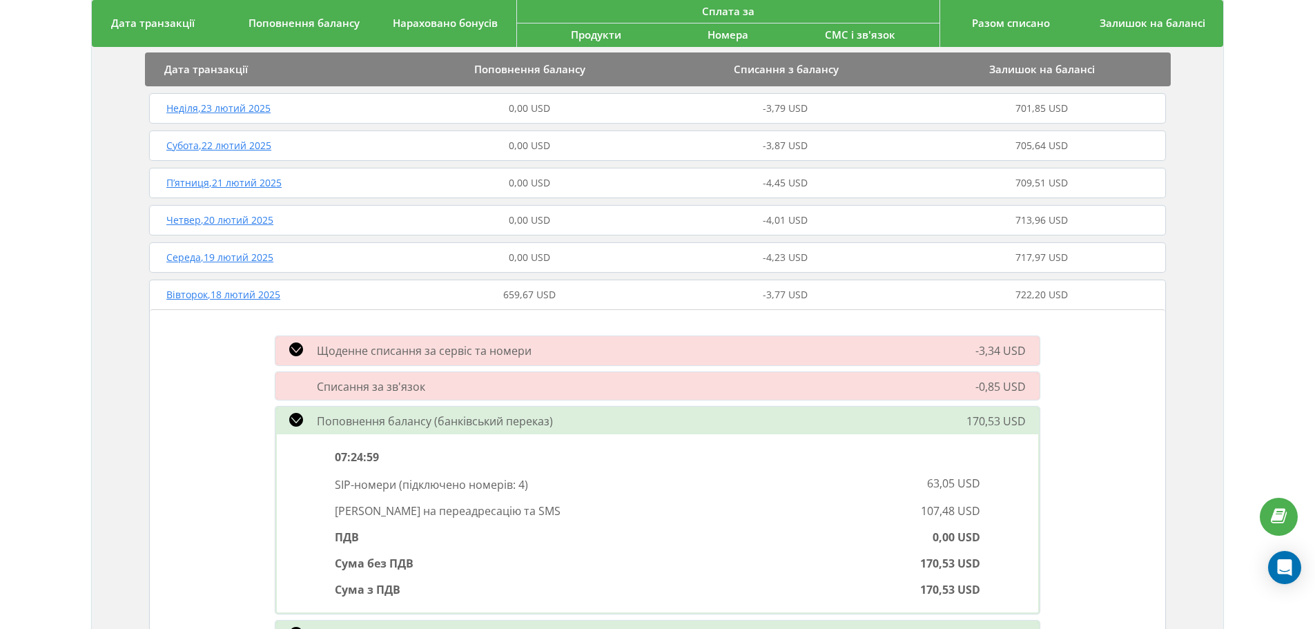
click at [295, 413] on icon at bounding box center [296, 420] width 14 height 14
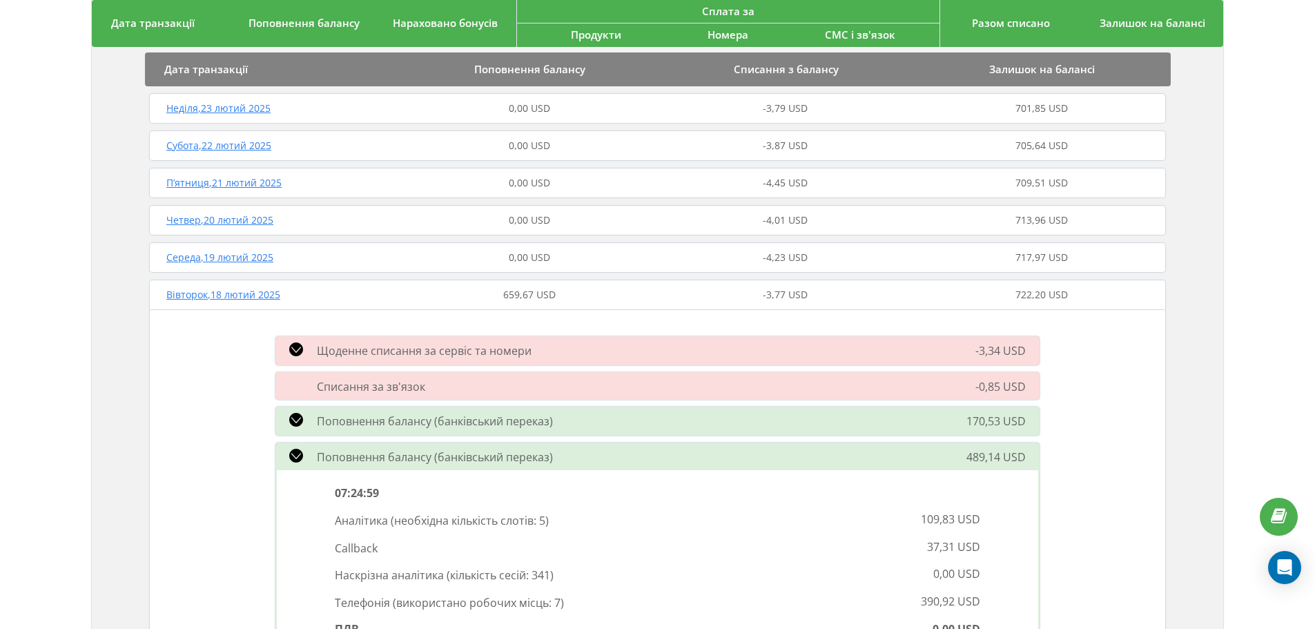
click at [289, 449] on icon at bounding box center [296, 456] width 14 height 14
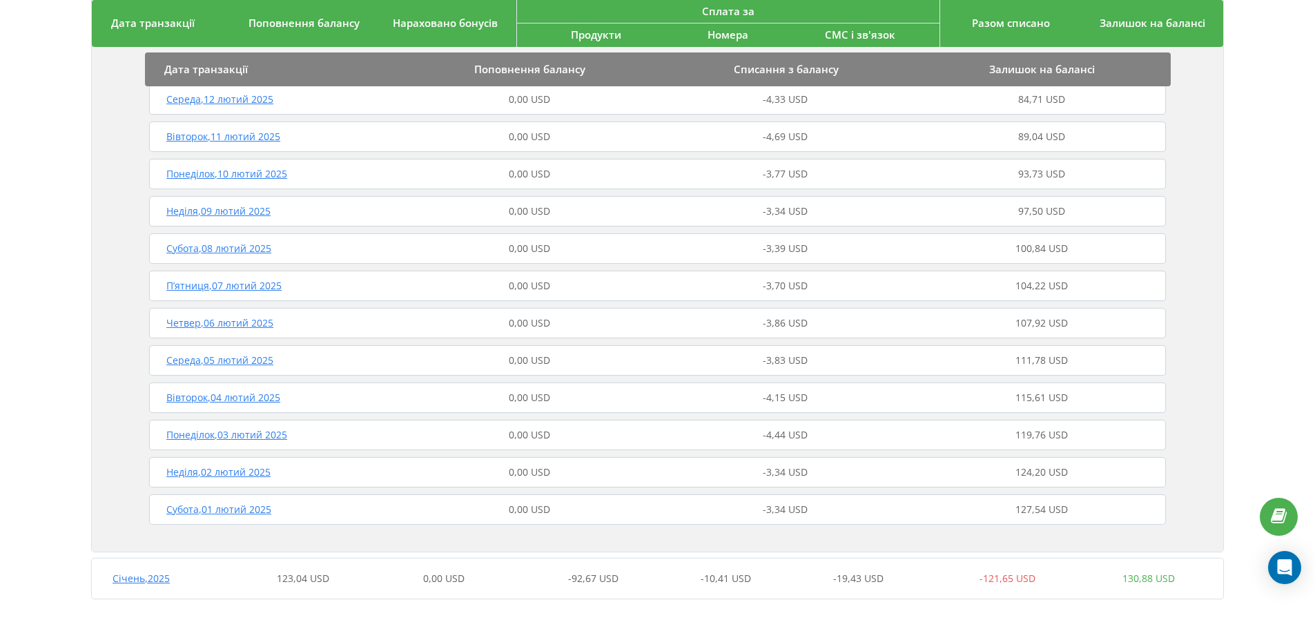
scroll to position [1297, 0]
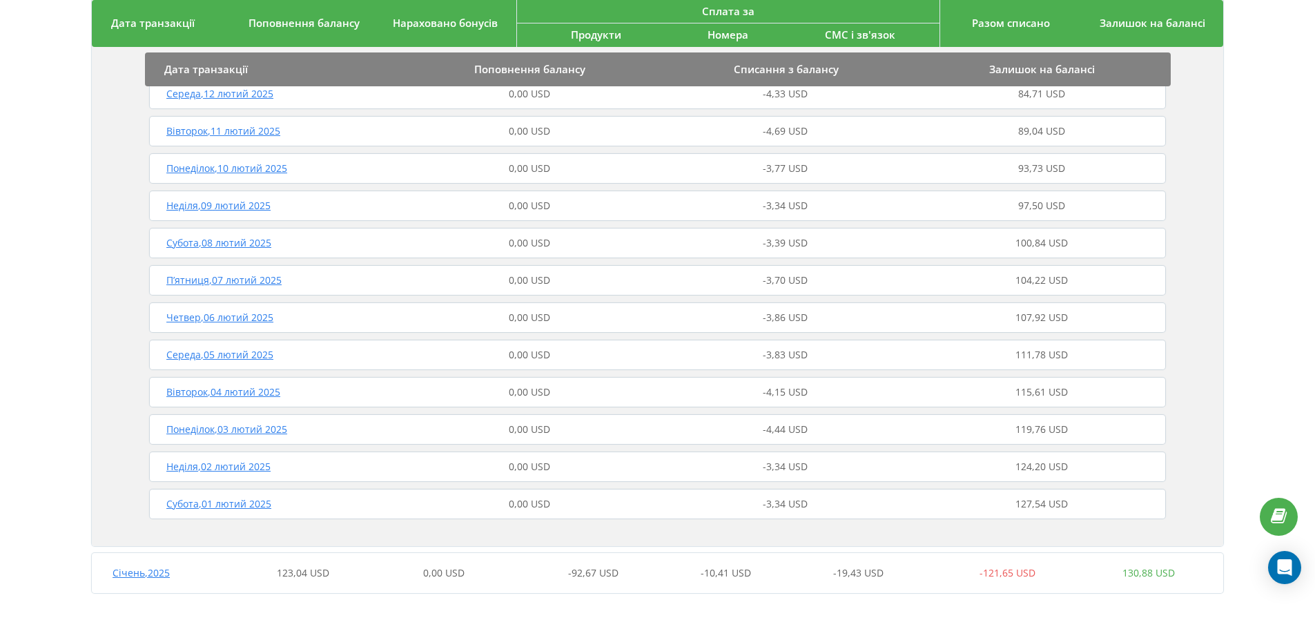
click at [144, 567] on span "Січень , 2025" at bounding box center [140, 572] width 57 height 13
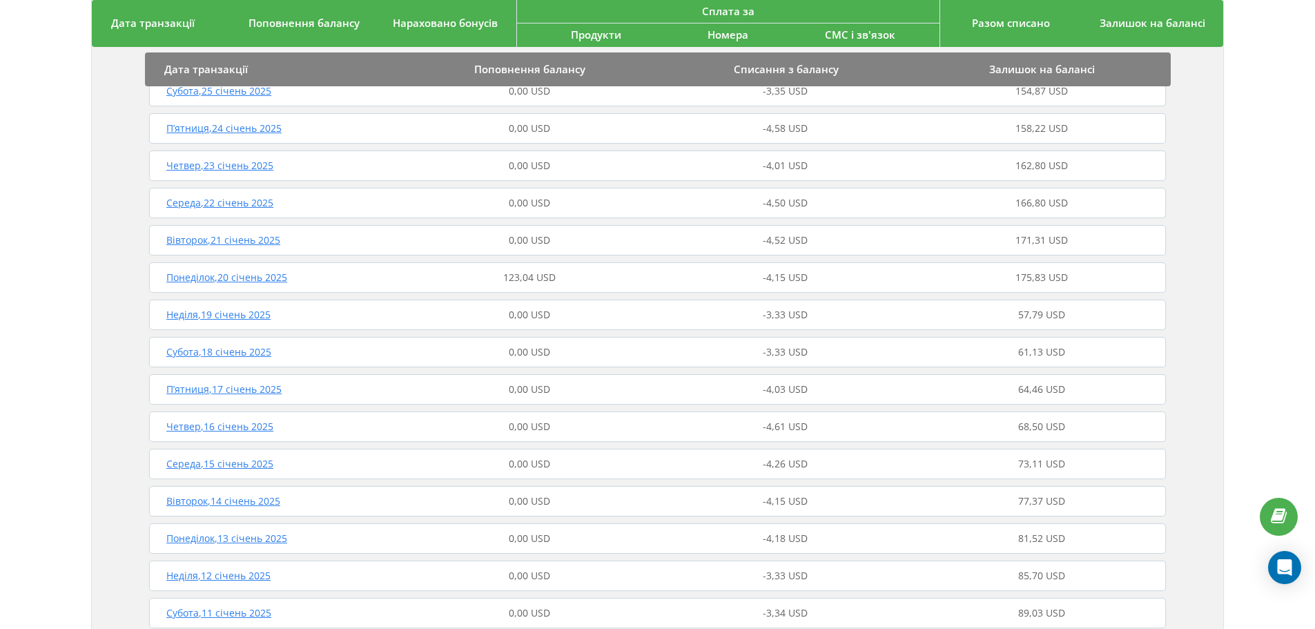
scroll to position [2064, 0]
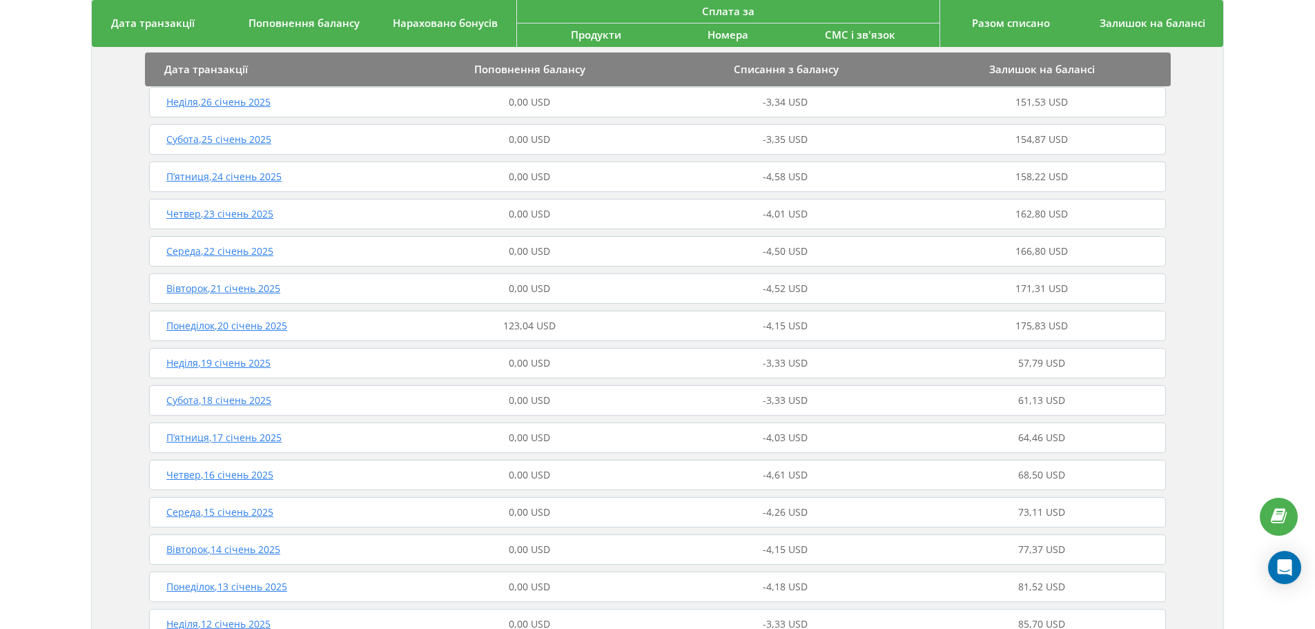
click at [244, 329] on span "Понеділок , 20 січень 2025" at bounding box center [226, 325] width 121 height 13
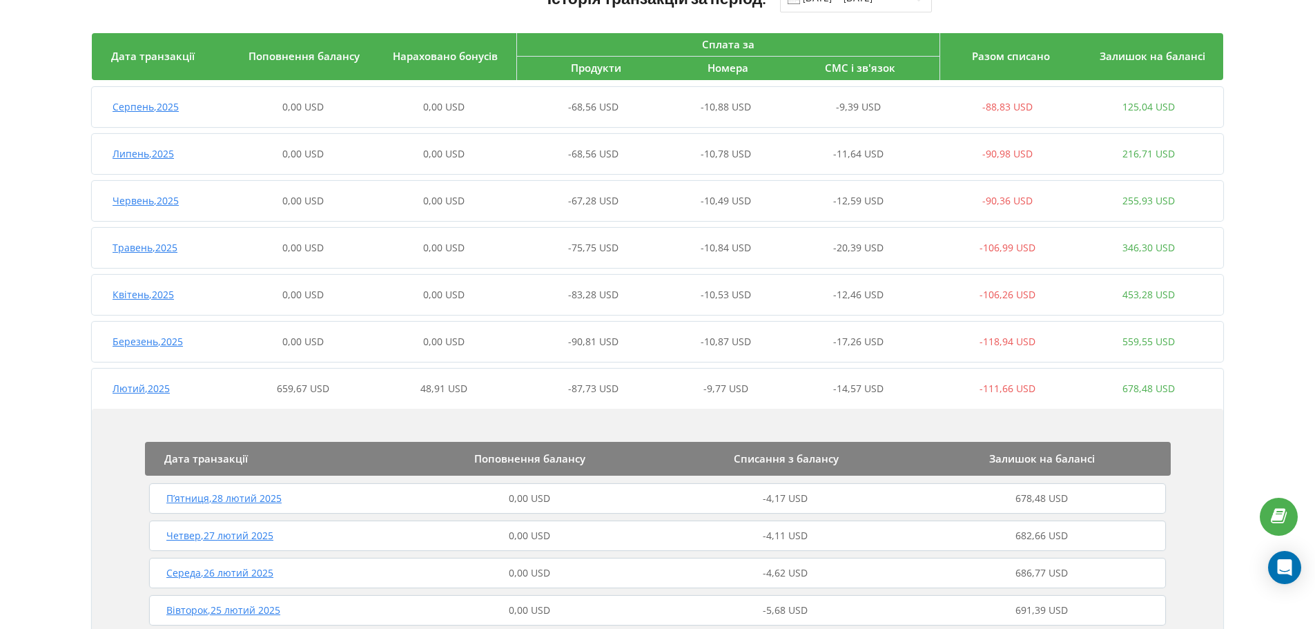
scroll to position [0, 0]
